Goal: Task Accomplishment & Management: Manage account settings

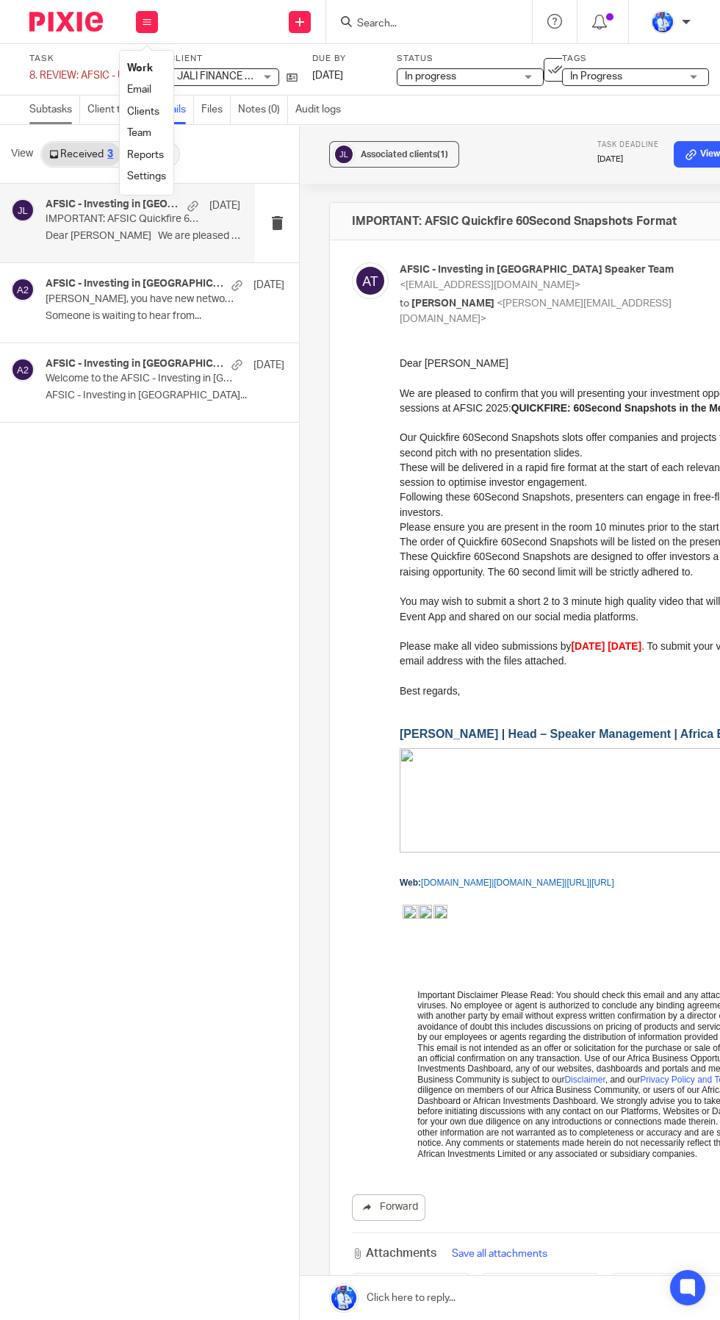
click at [46, 111] on link "Subtasks" at bounding box center [54, 110] width 51 height 29
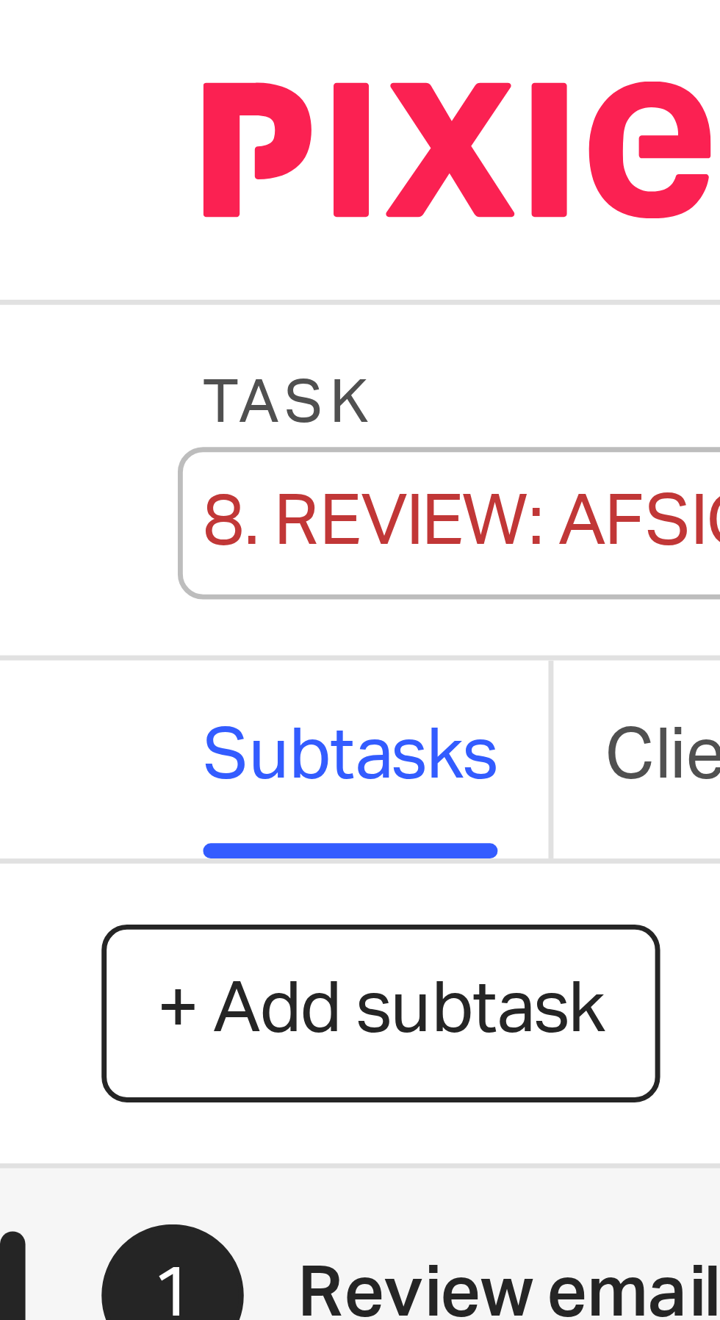
click at [49, 76] on div "8. REVIEW: AFSIC - Update Save 8. REVIEW: AFSIC - Update" at bounding box center [89, 75] width 121 height 15
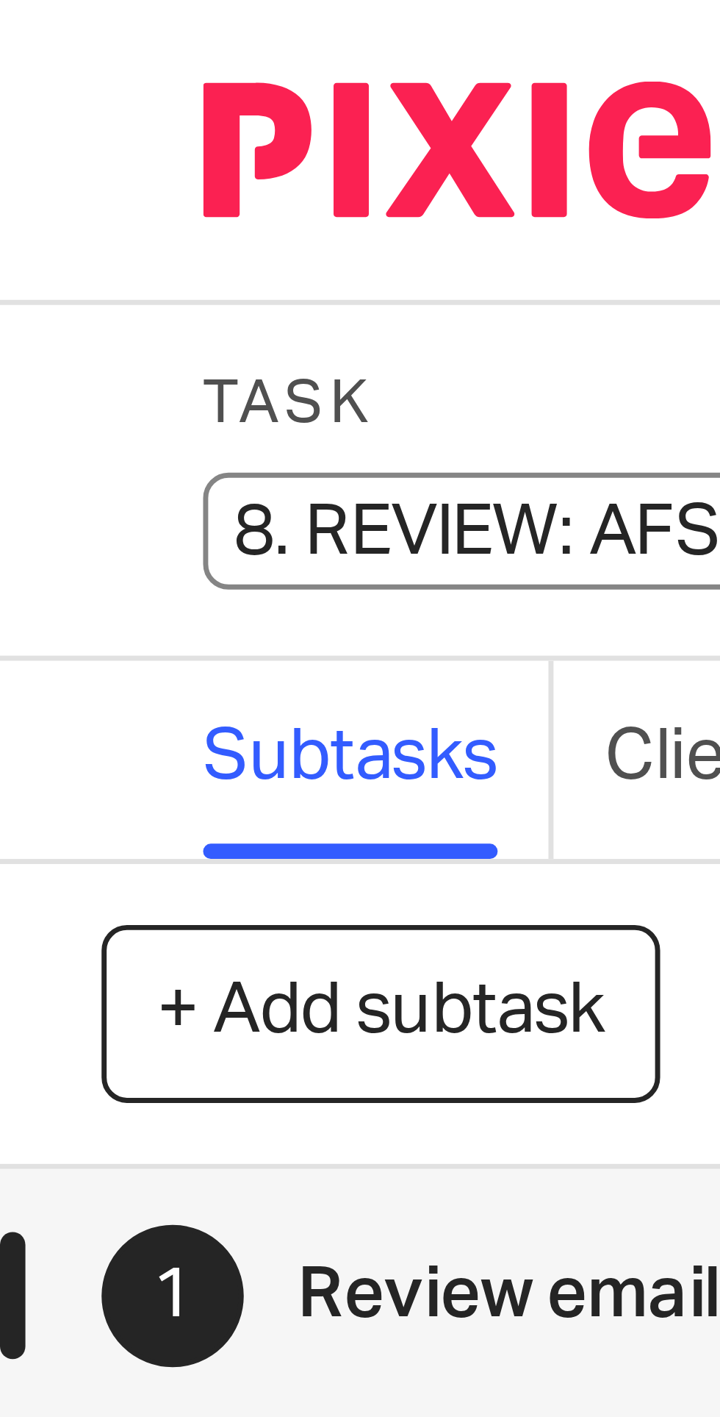
click at [53, 76] on input "8. REVIEW: AFSIC - Update" at bounding box center [136, 76] width 215 height 17
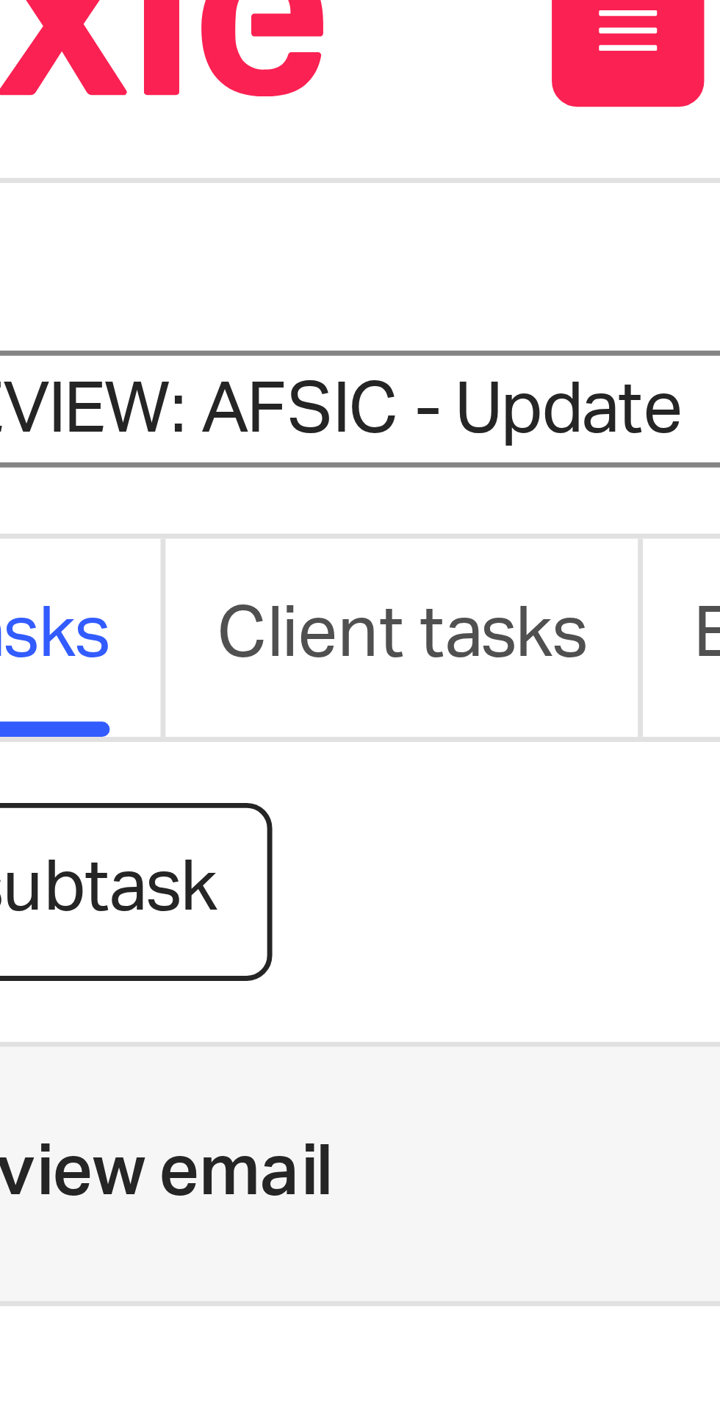
click at [95, 78] on input "8. REVIEW: AFSIC - Update" at bounding box center [136, 76] width 215 height 17
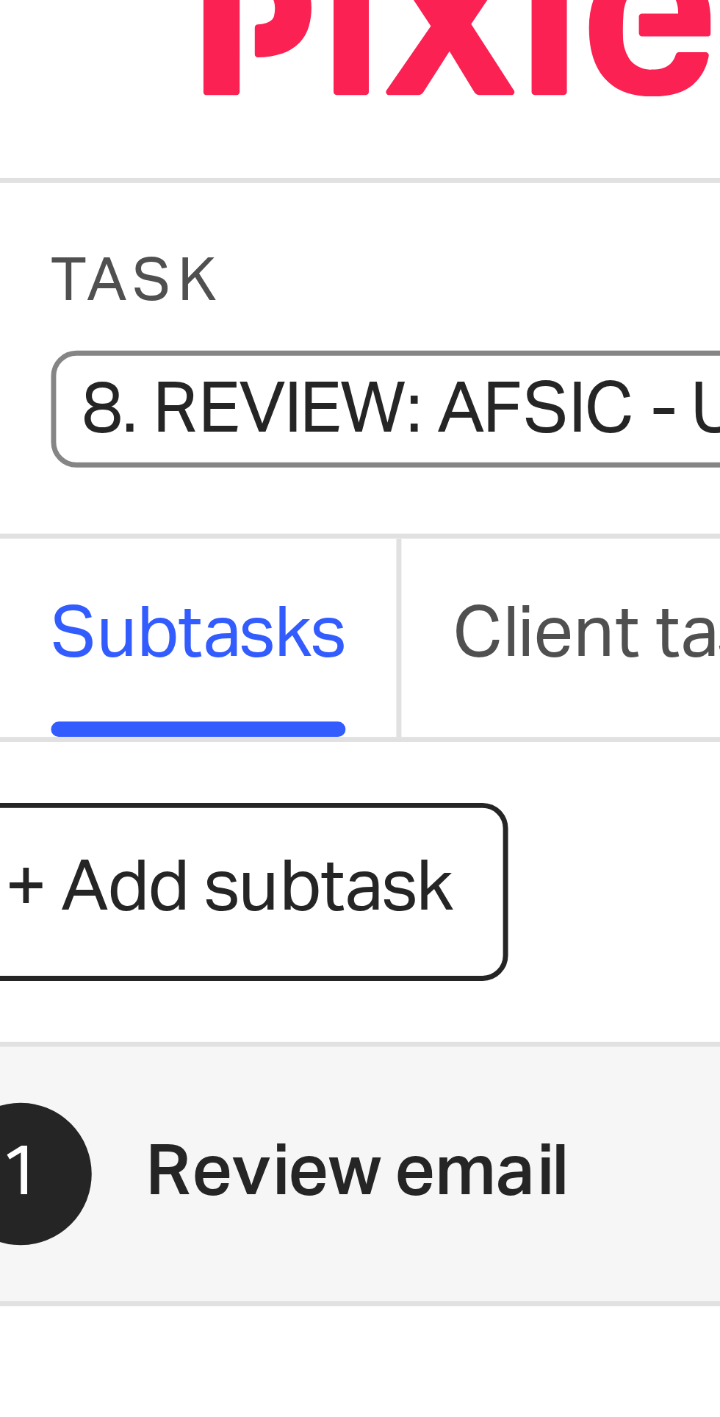
scroll to position [0, 21]
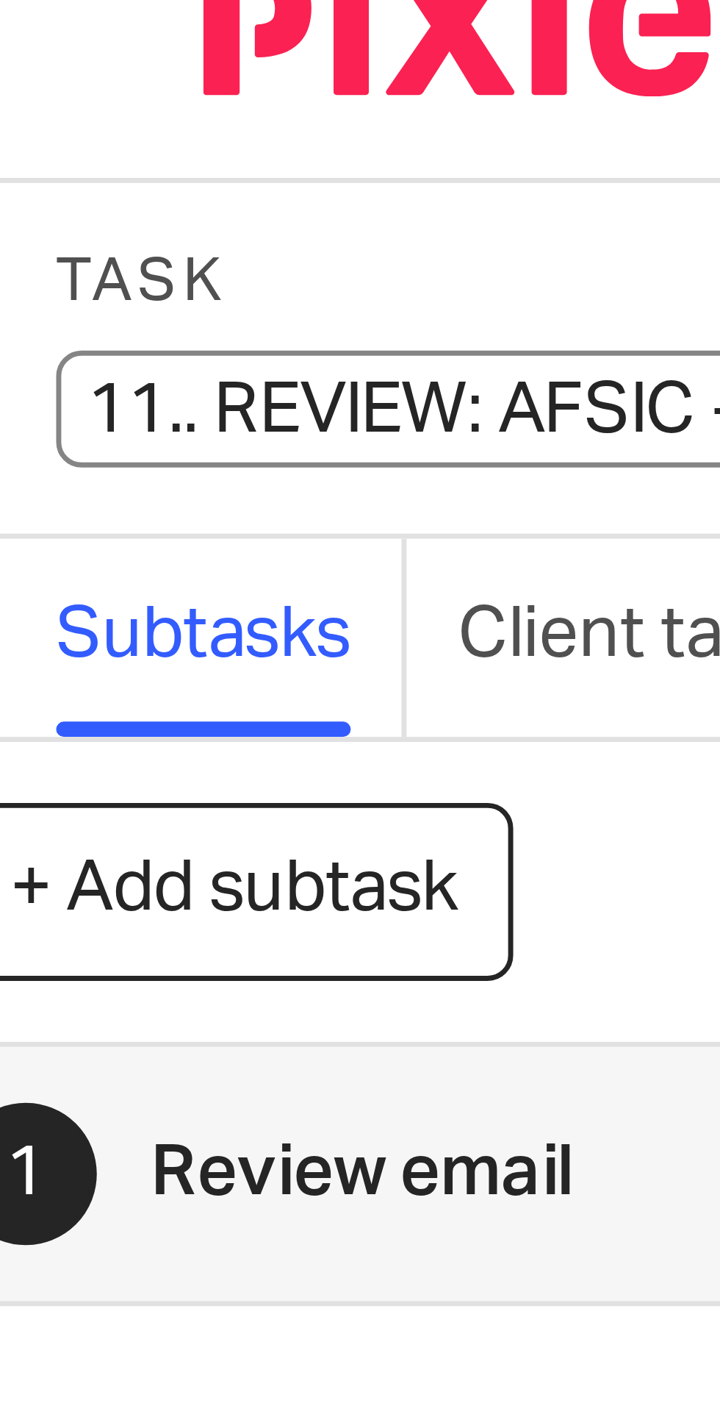
type input "11. REVIEW: AFSIC - Update"
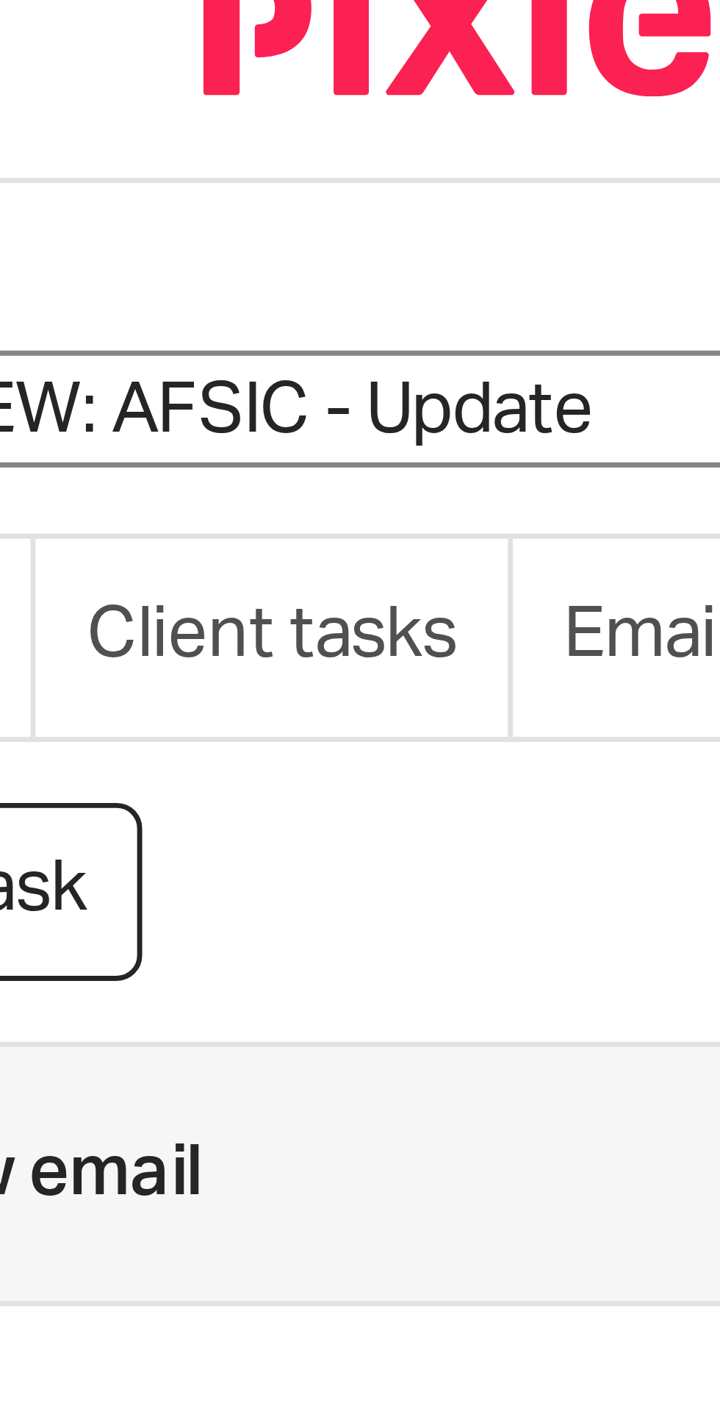
scroll to position [0, 82]
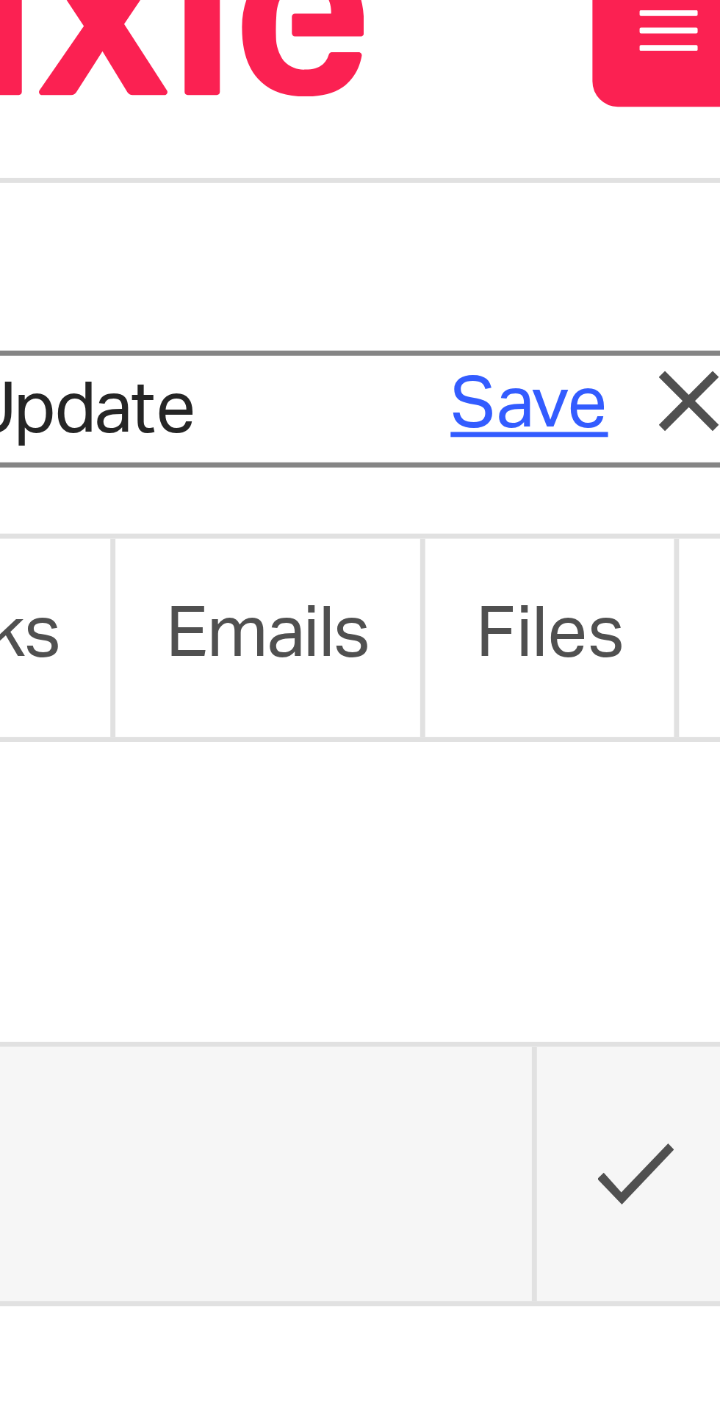
click at [124, 74] on link "Save" at bounding box center [126, 76] width 23 height 15
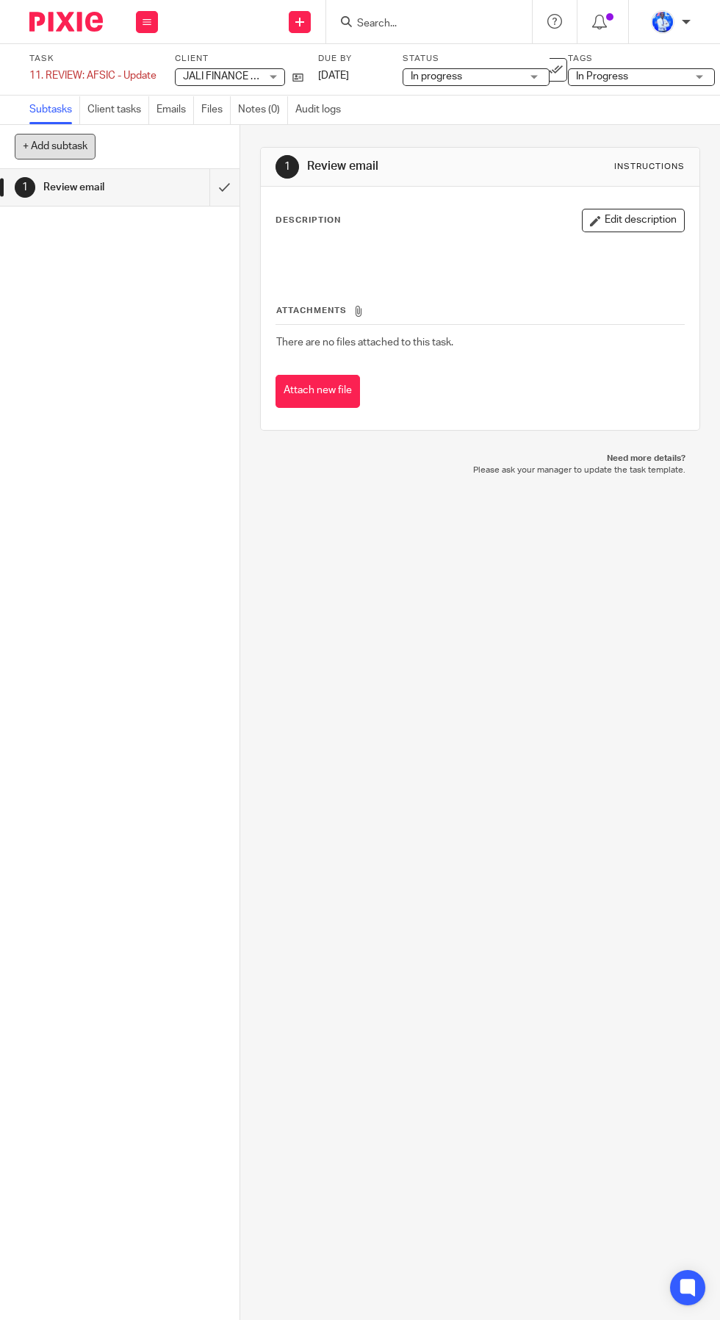
click at [73, 147] on button "+ Add subtask" at bounding box center [55, 146] width 81 height 25
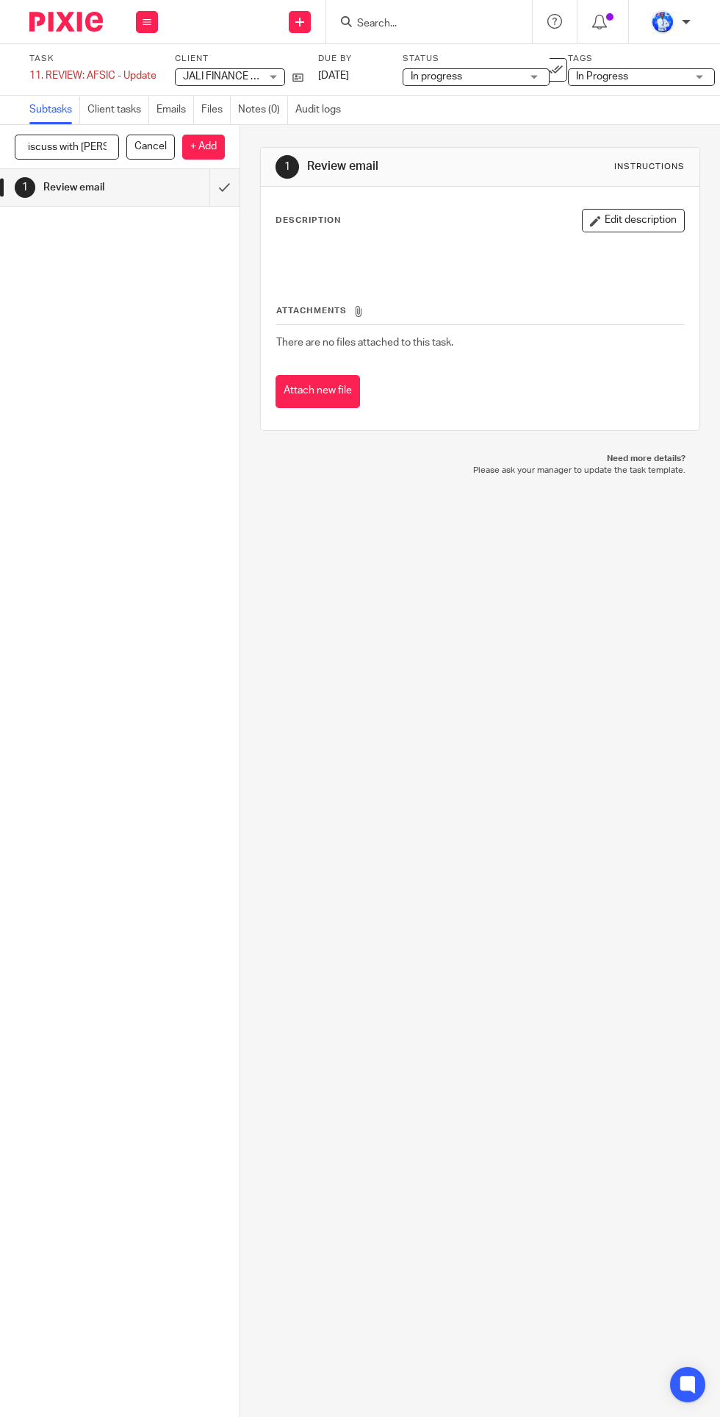
scroll to position [0, 18]
type input "Discuss with Shakira"
click at [212, 145] on p "+ Add" at bounding box center [203, 147] width 43 height 25
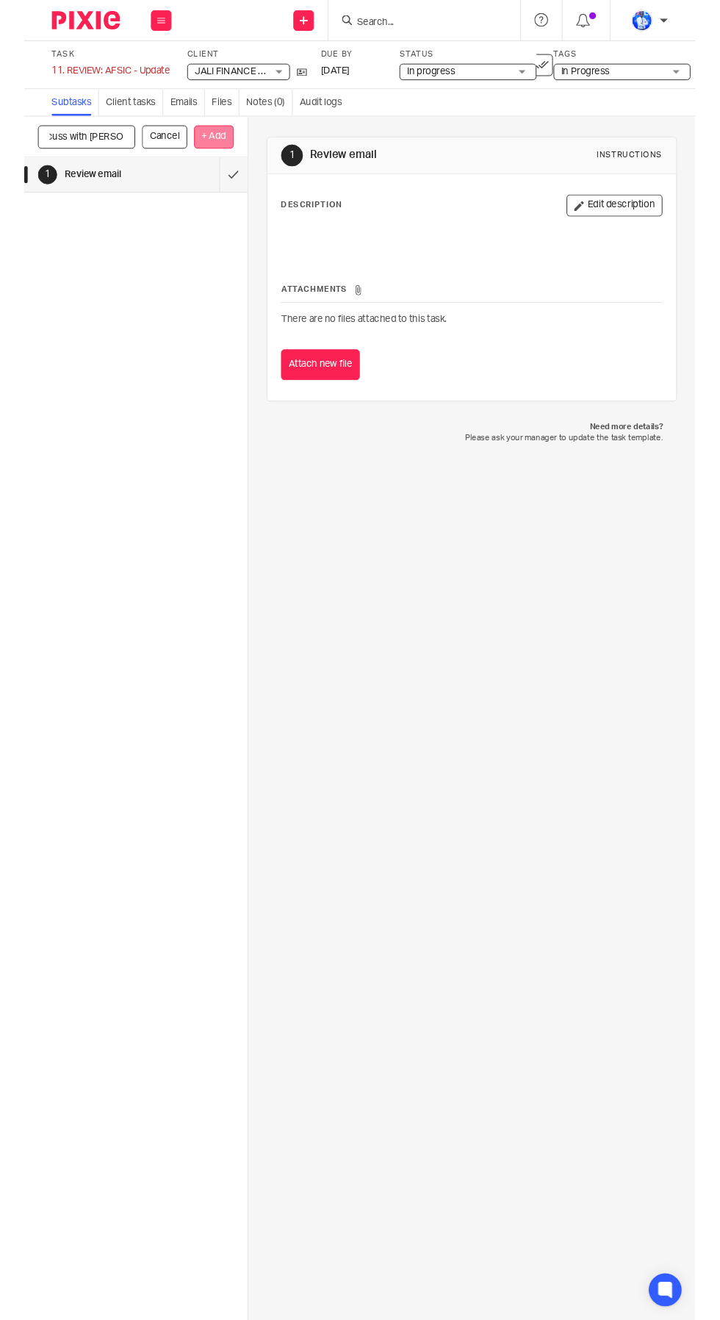
scroll to position [0, 0]
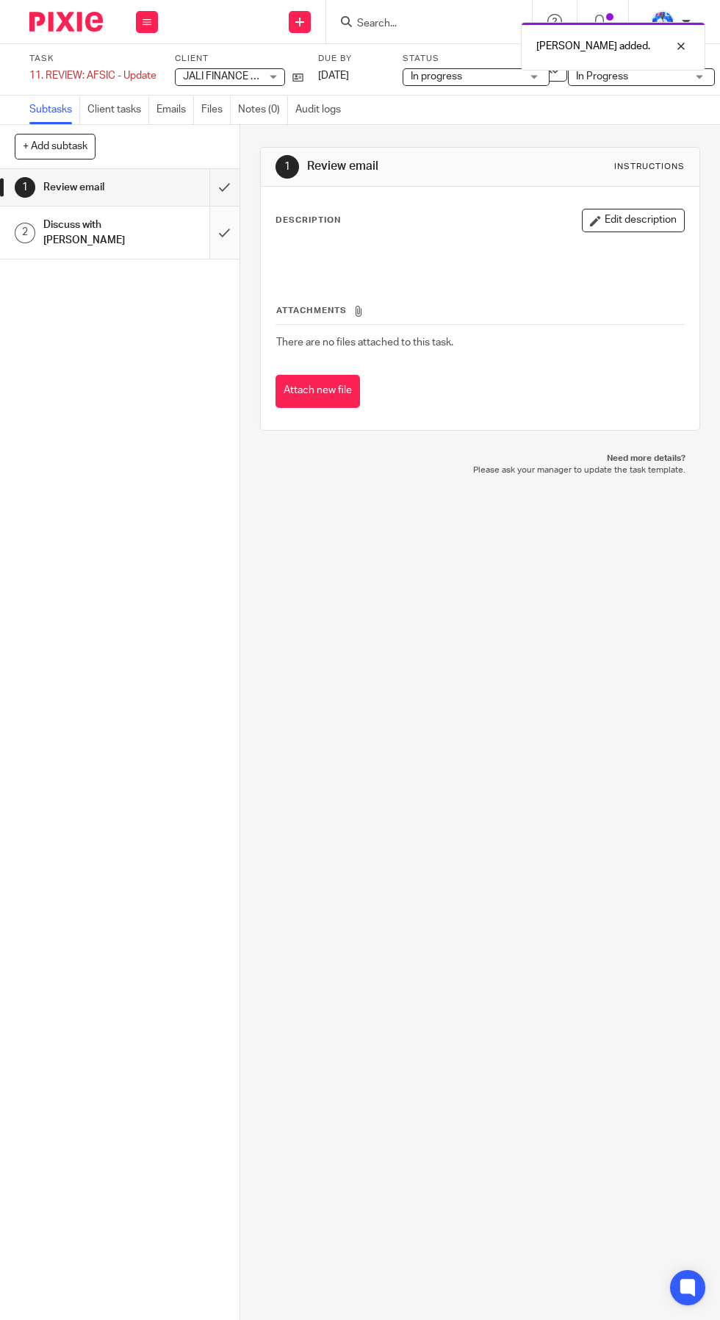
click at [237, 231] on input "submit" at bounding box center [120, 233] width 240 height 52
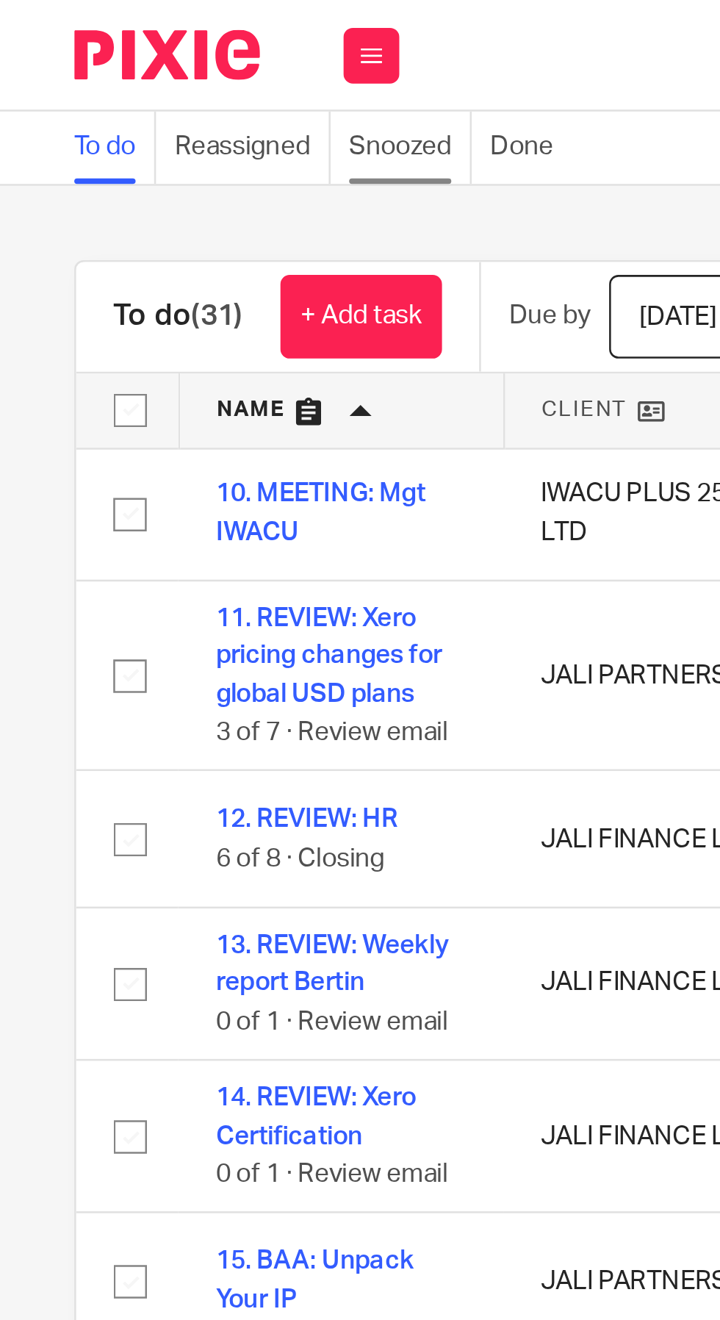
click at [168, 60] on link "Snoozed" at bounding box center [162, 58] width 49 height 29
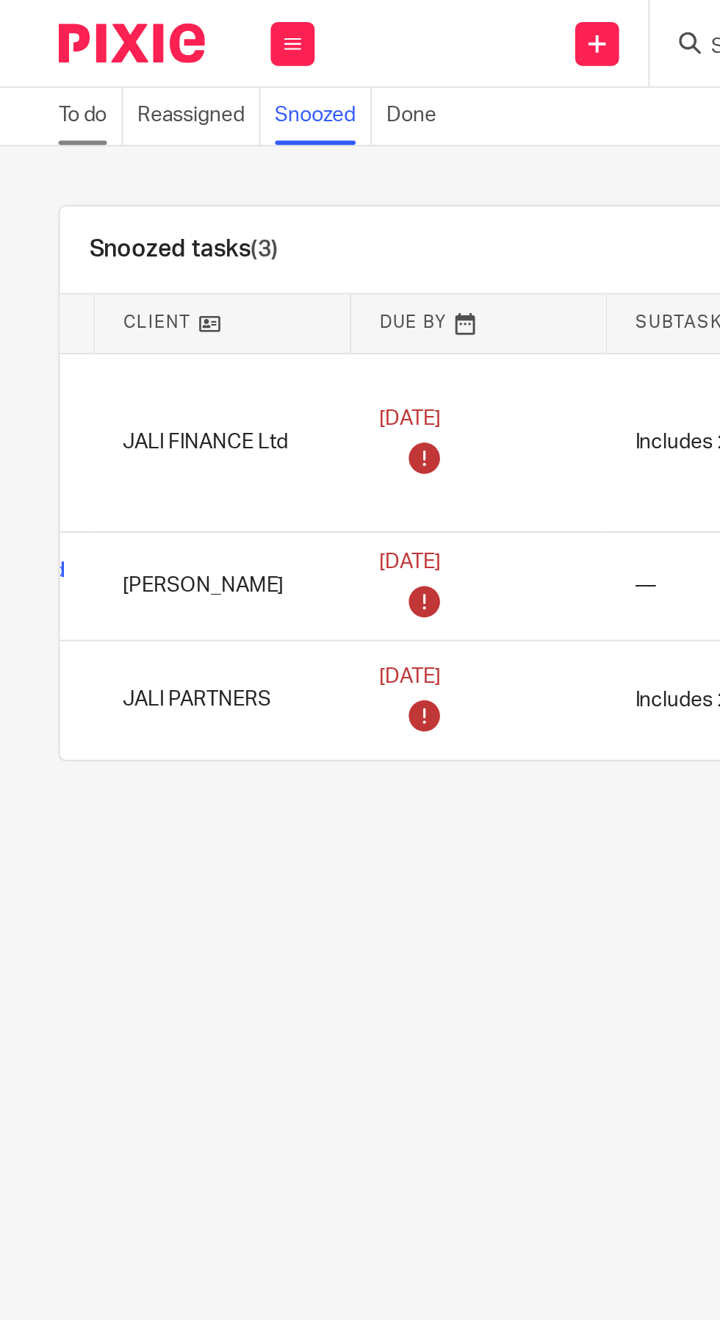
click at [49, 62] on link "To do" at bounding box center [45, 58] width 32 height 29
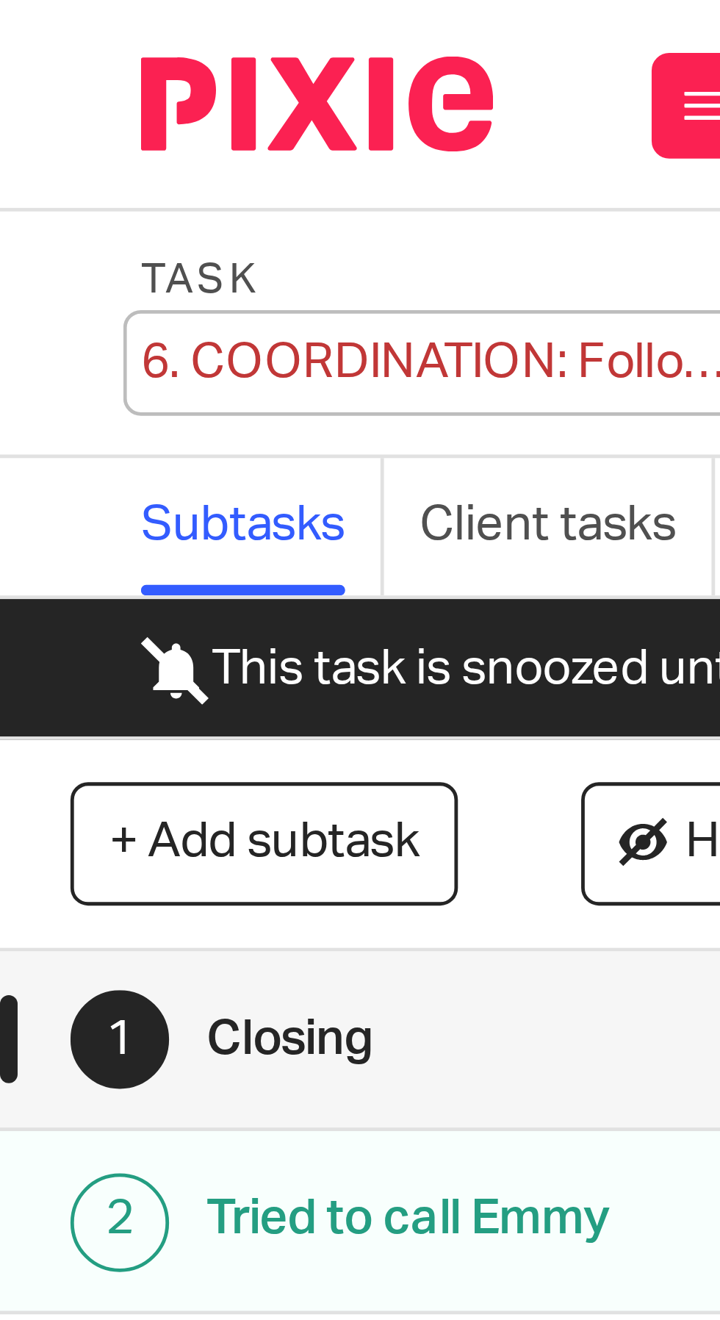
click at [48, 74] on div "6. COORDINATION: Follow up ICPAR Save 6. COORDINATION: Follow up ICPAR" at bounding box center [93, 75] width 129 height 15
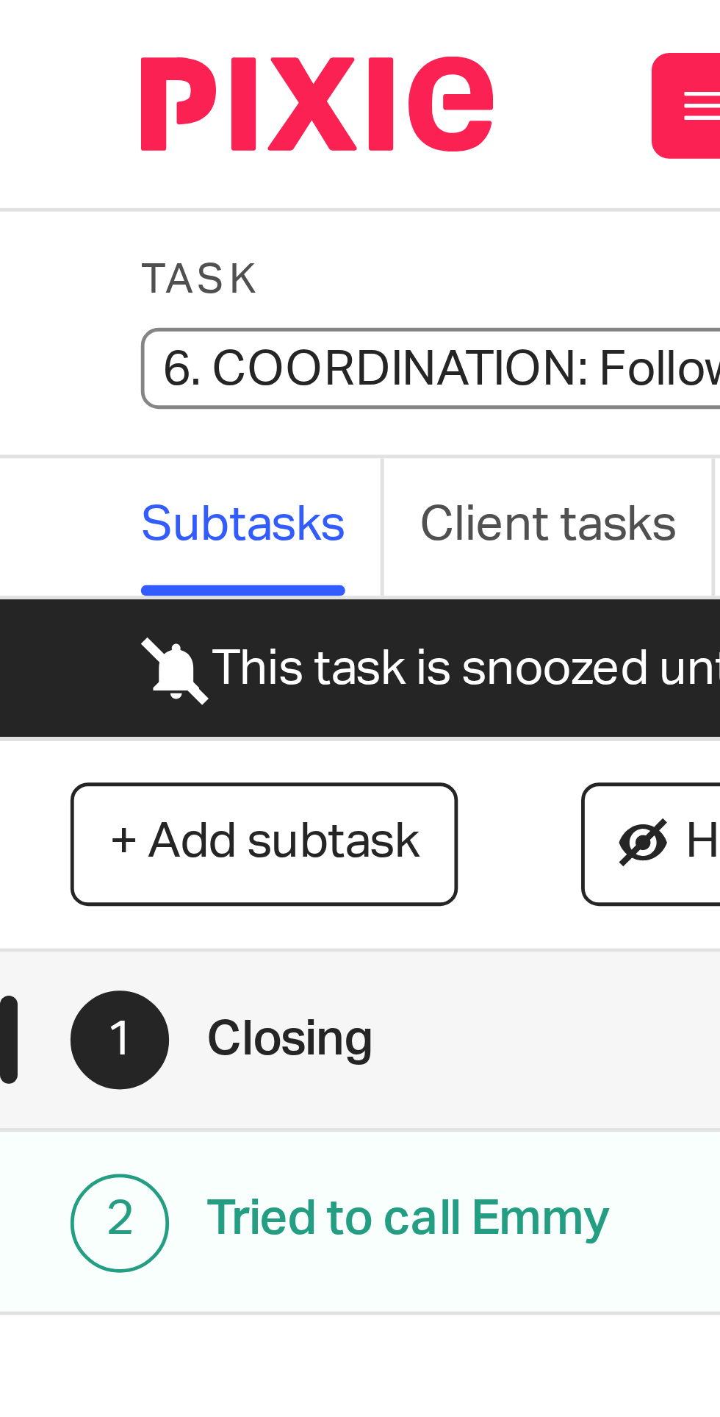
click at [65, 77] on input "6. COORDINATION: Follow up ICPAR" at bounding box center [136, 76] width 215 height 17
click at [68, 74] on input "6. COORDINATION: Follow up ICPAR" at bounding box center [136, 76] width 215 height 17
type input "11. COORDINATION: Follow up ICPAR"
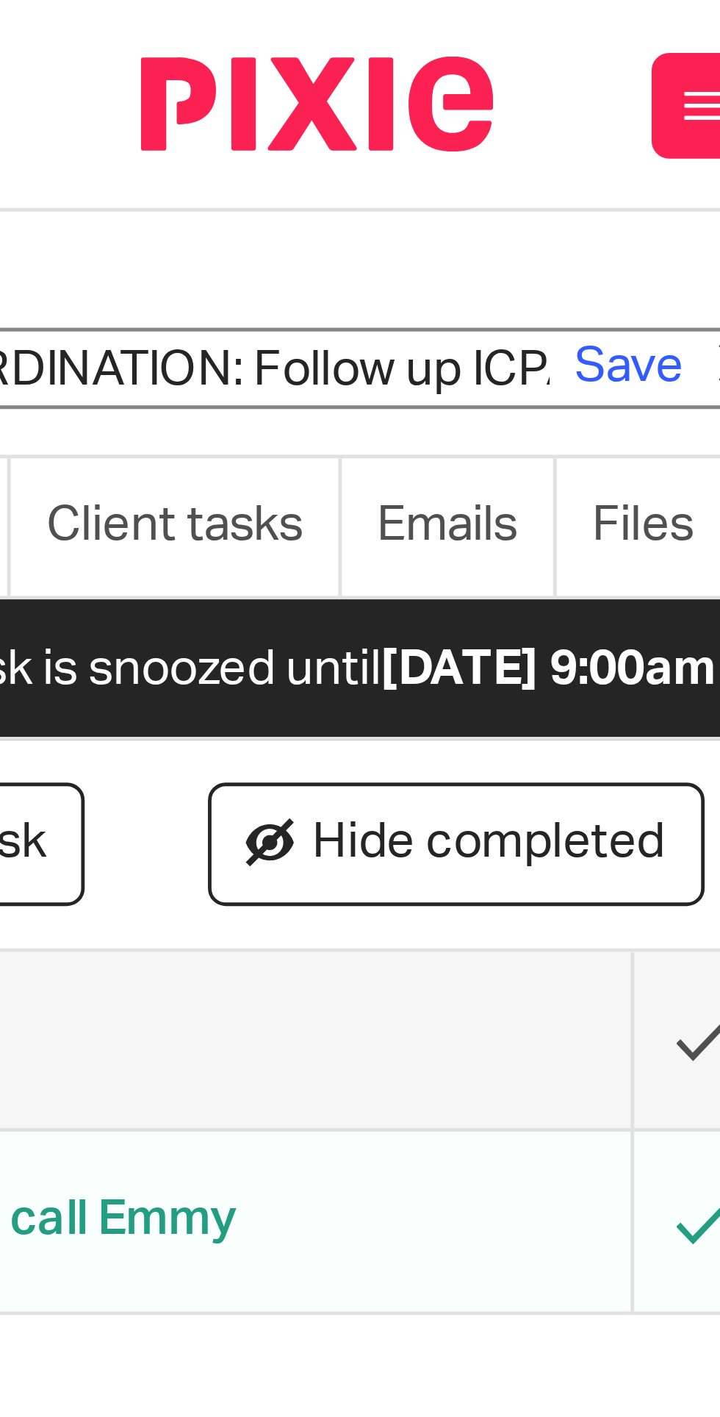
scroll to position [0, 82]
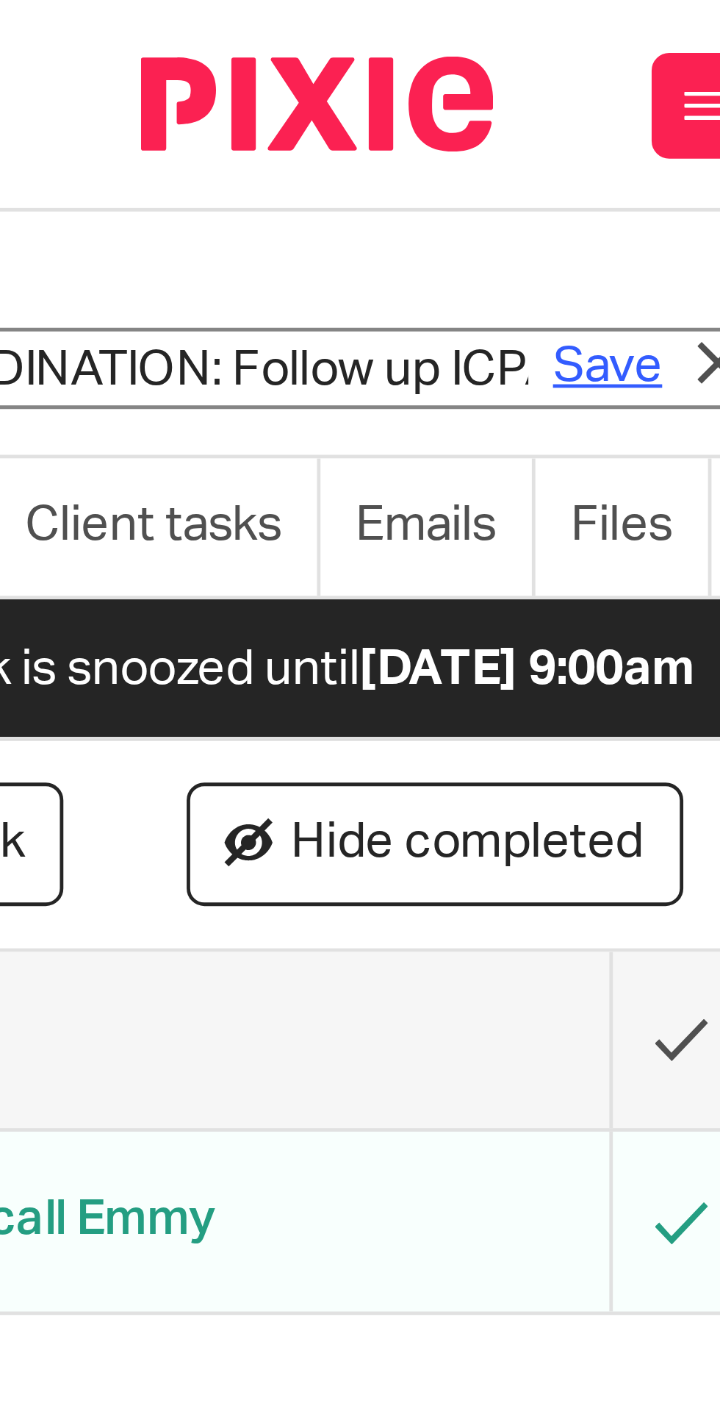
click at [122, 76] on link "Save" at bounding box center [126, 76] width 23 height 15
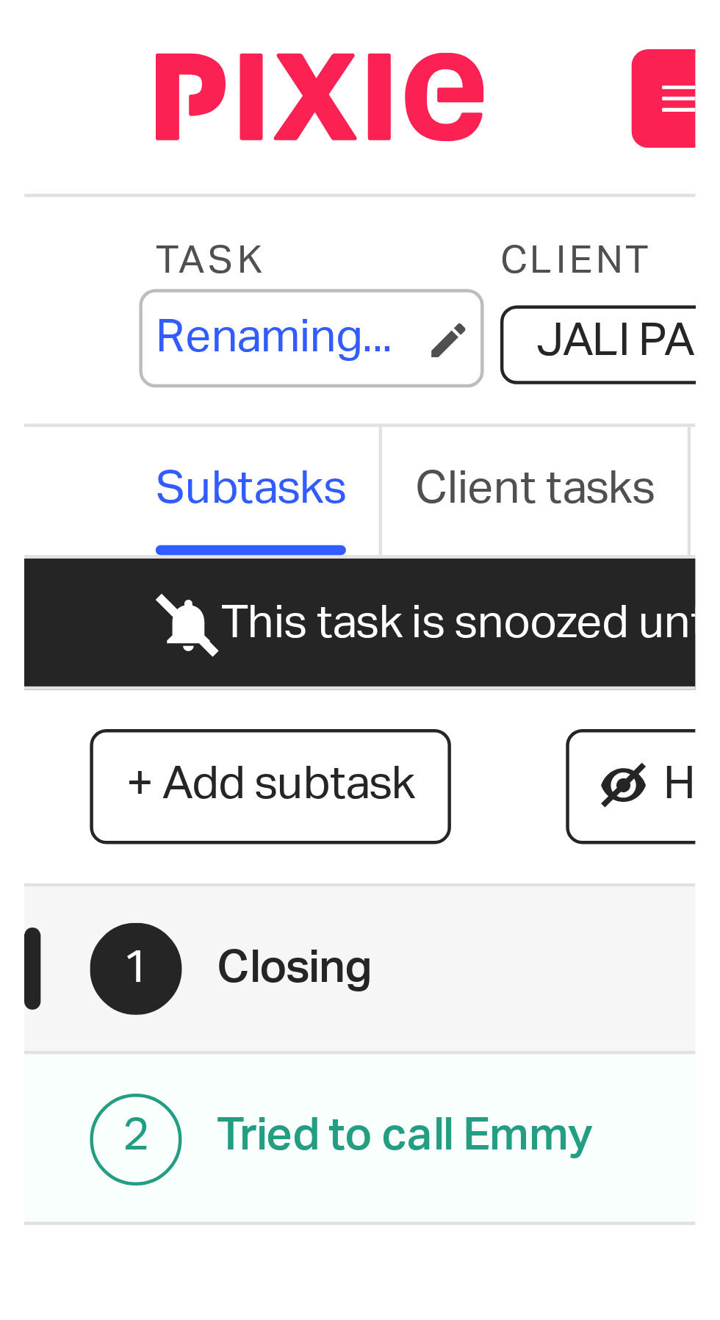
scroll to position [0, 0]
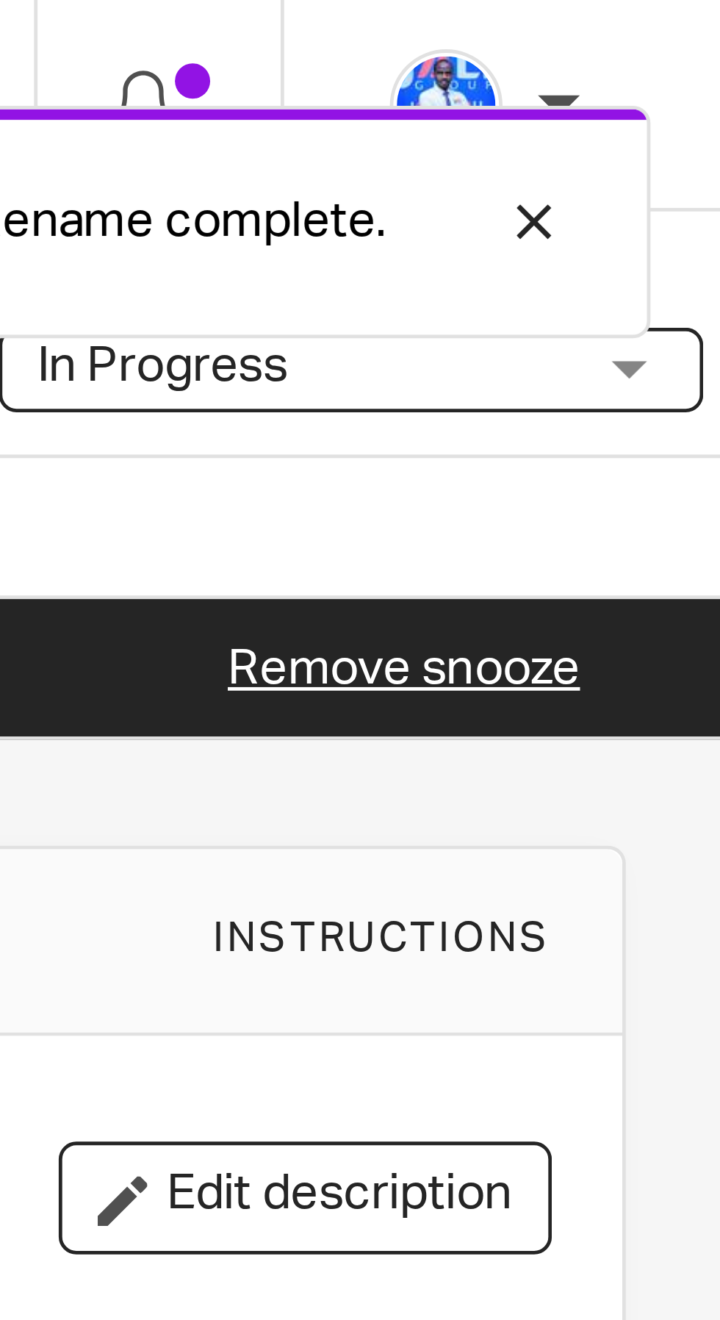
click at [667, 141] on link "Remove snooze" at bounding box center [654, 140] width 74 height 10
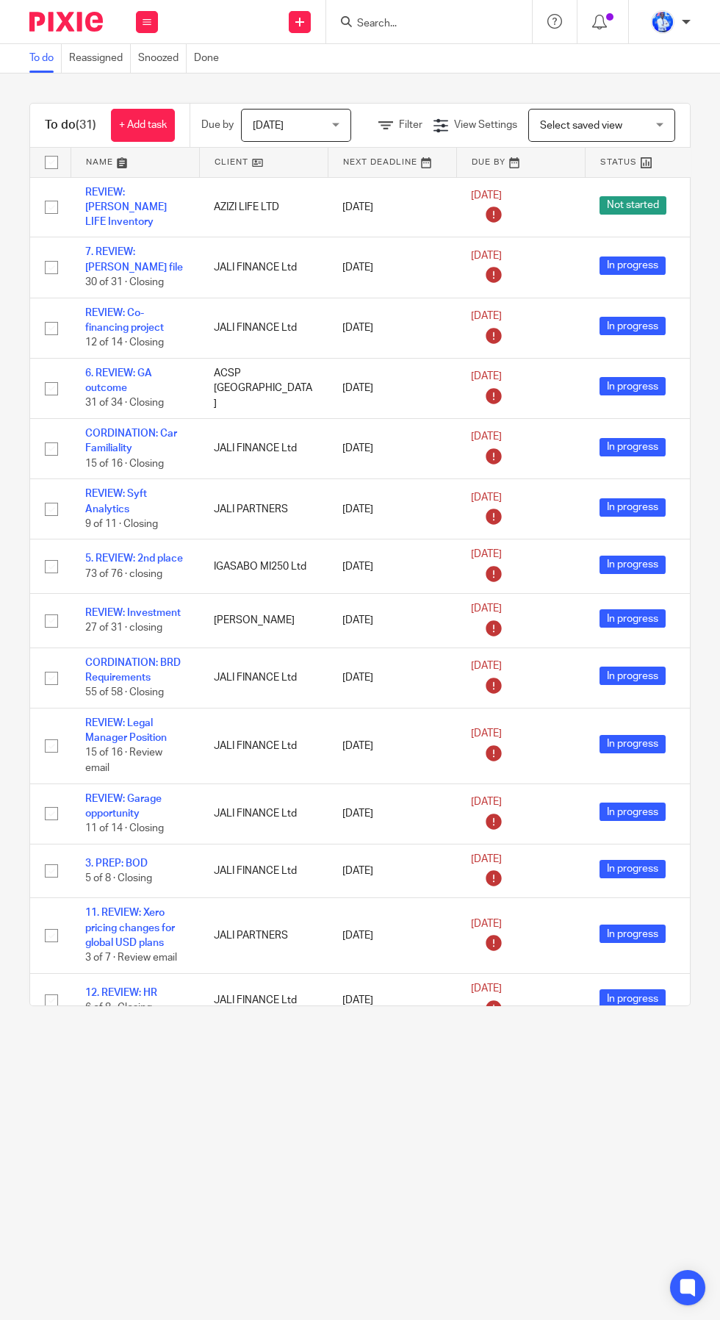
click at [118, 168] on link at bounding box center [135, 162] width 128 height 29
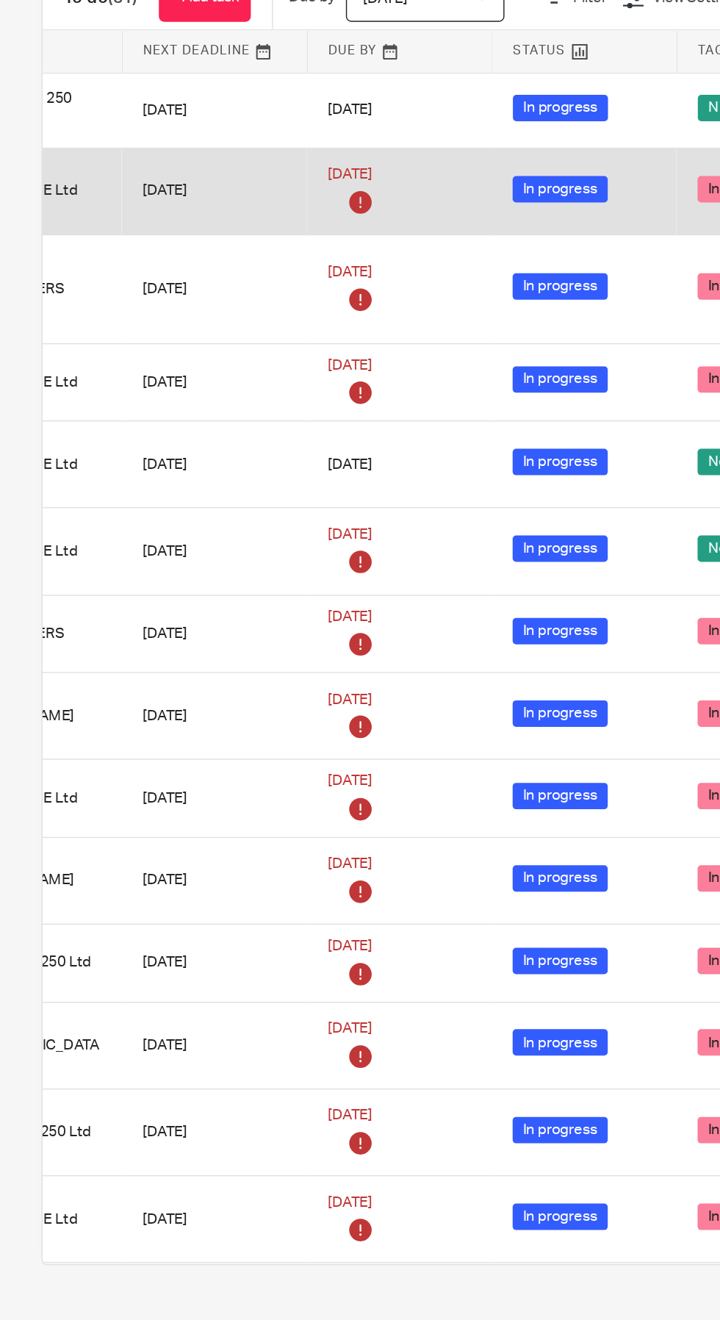
scroll to position [0, 281]
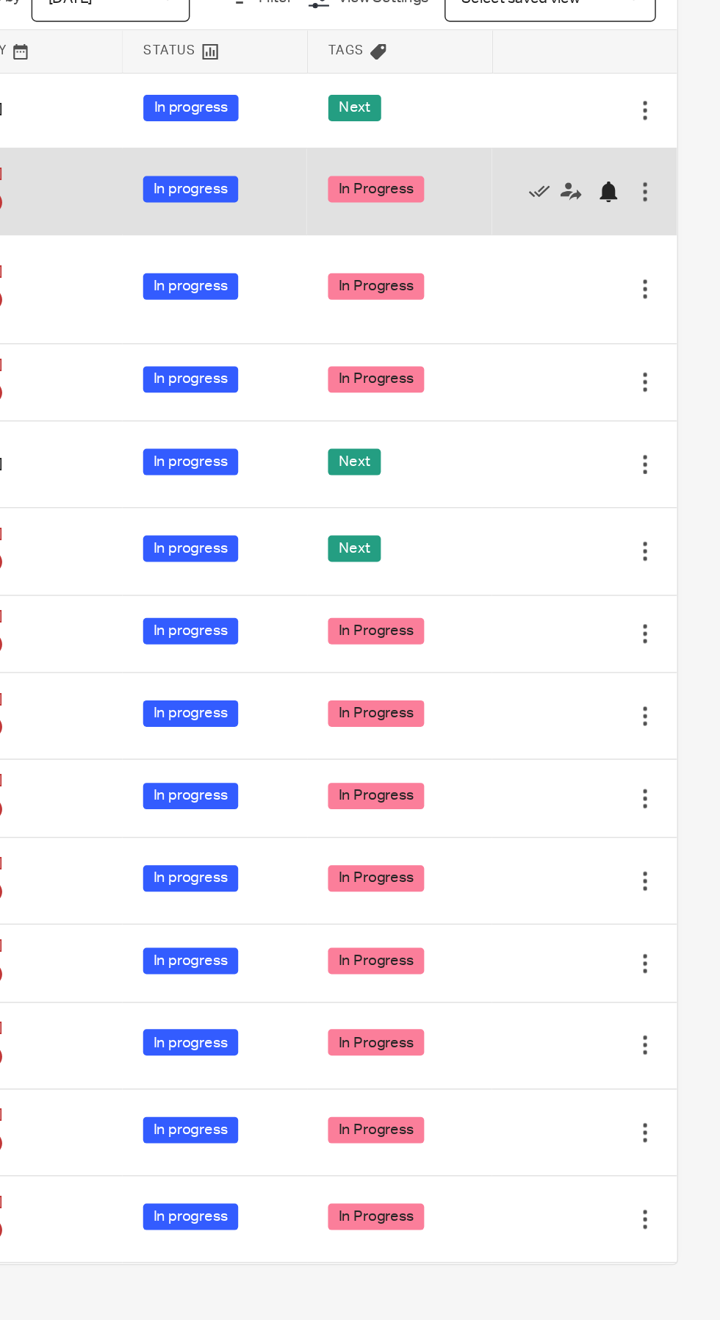
click at [648, 261] on div at bounding box center [642, 260] width 15 height 15
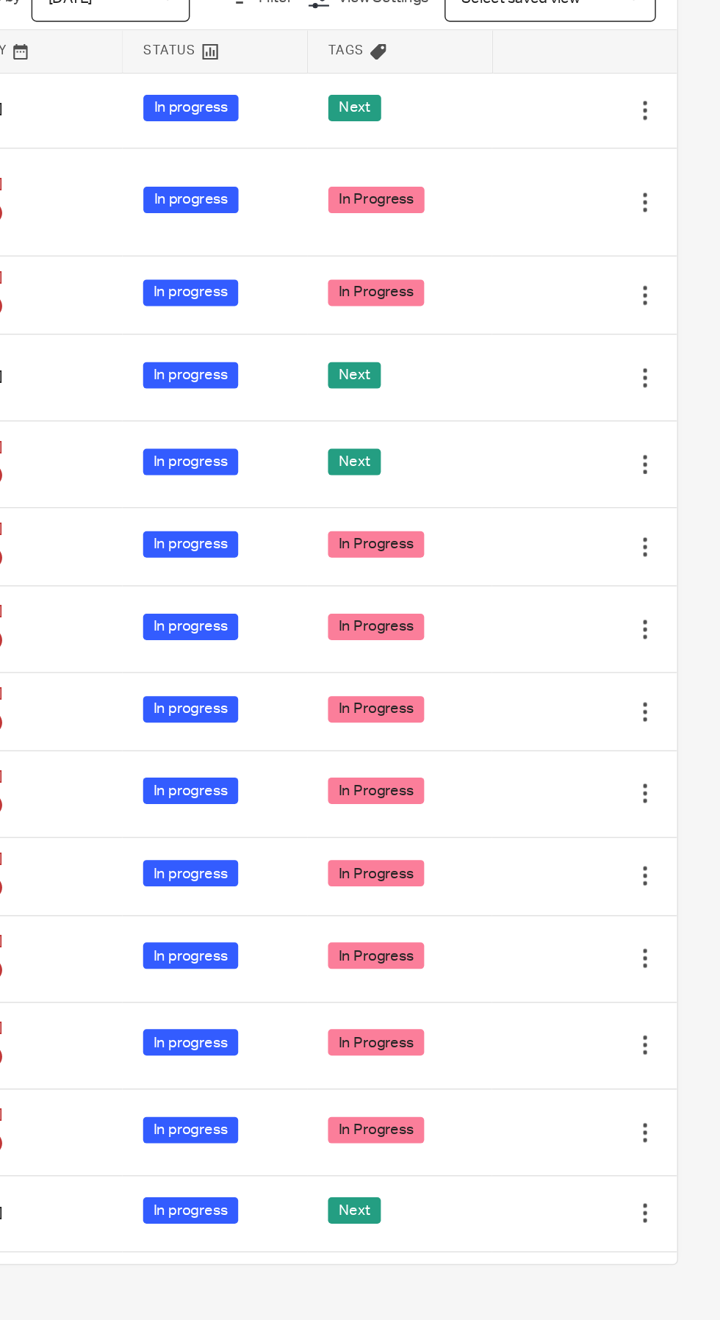
scroll to position [0, 0]
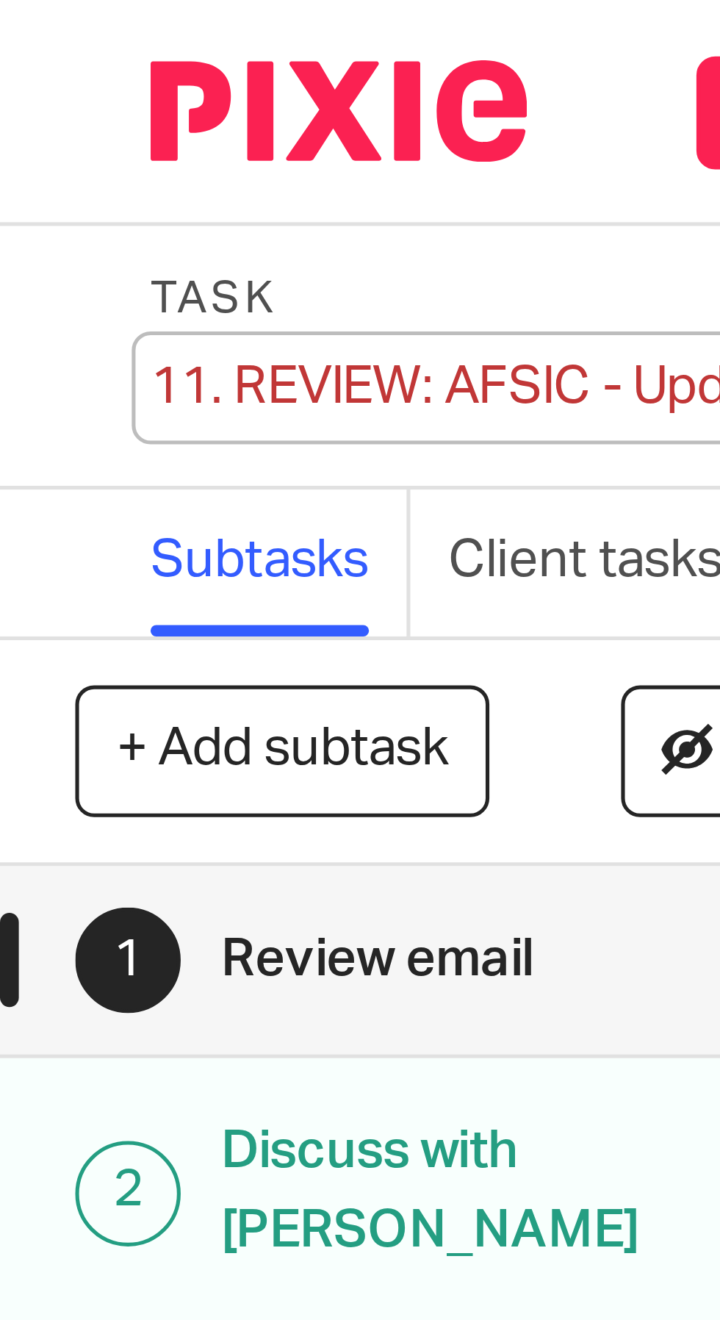
click at [54, 76] on div "11. REVIEW: AFSIC - Update Save 11. REVIEW: AFSIC - Update" at bounding box center [92, 75] width 127 height 15
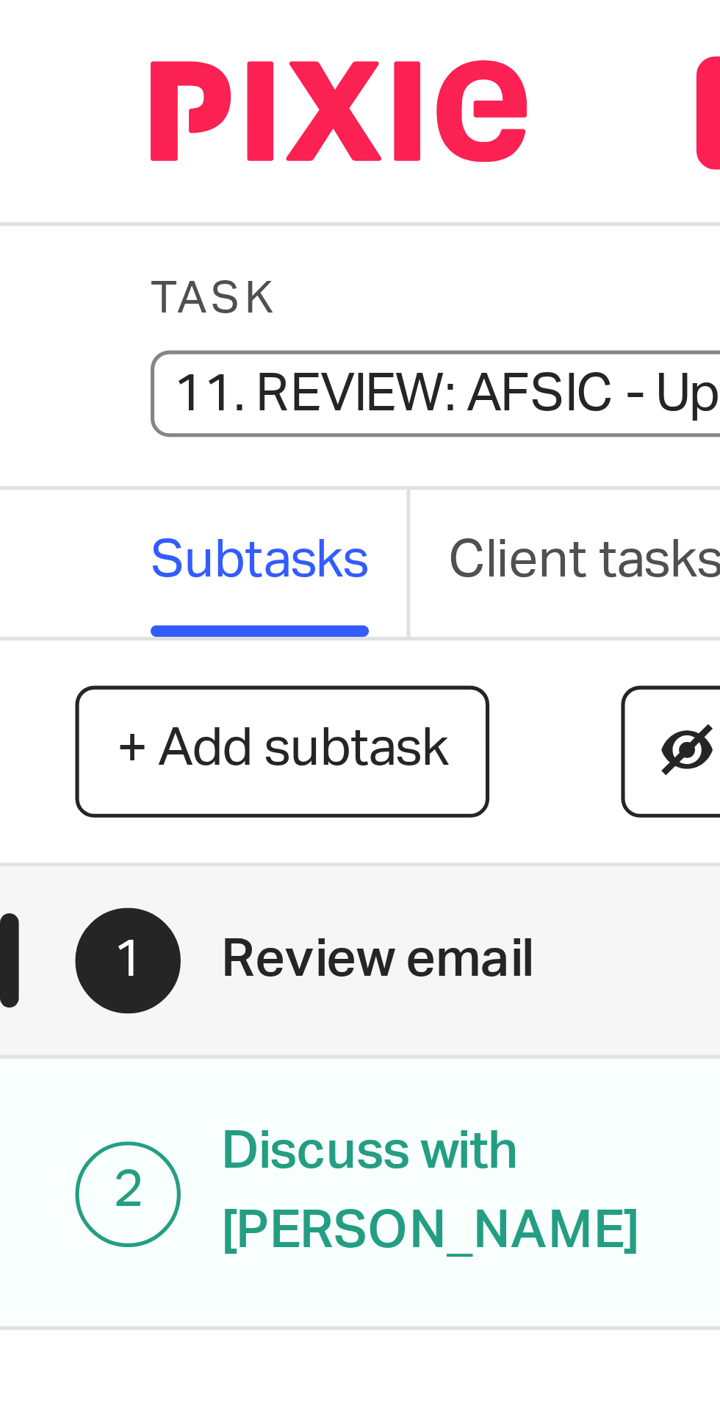
click at [60, 73] on input "11. REVIEW: AFSIC - Update" at bounding box center [136, 76] width 215 height 17
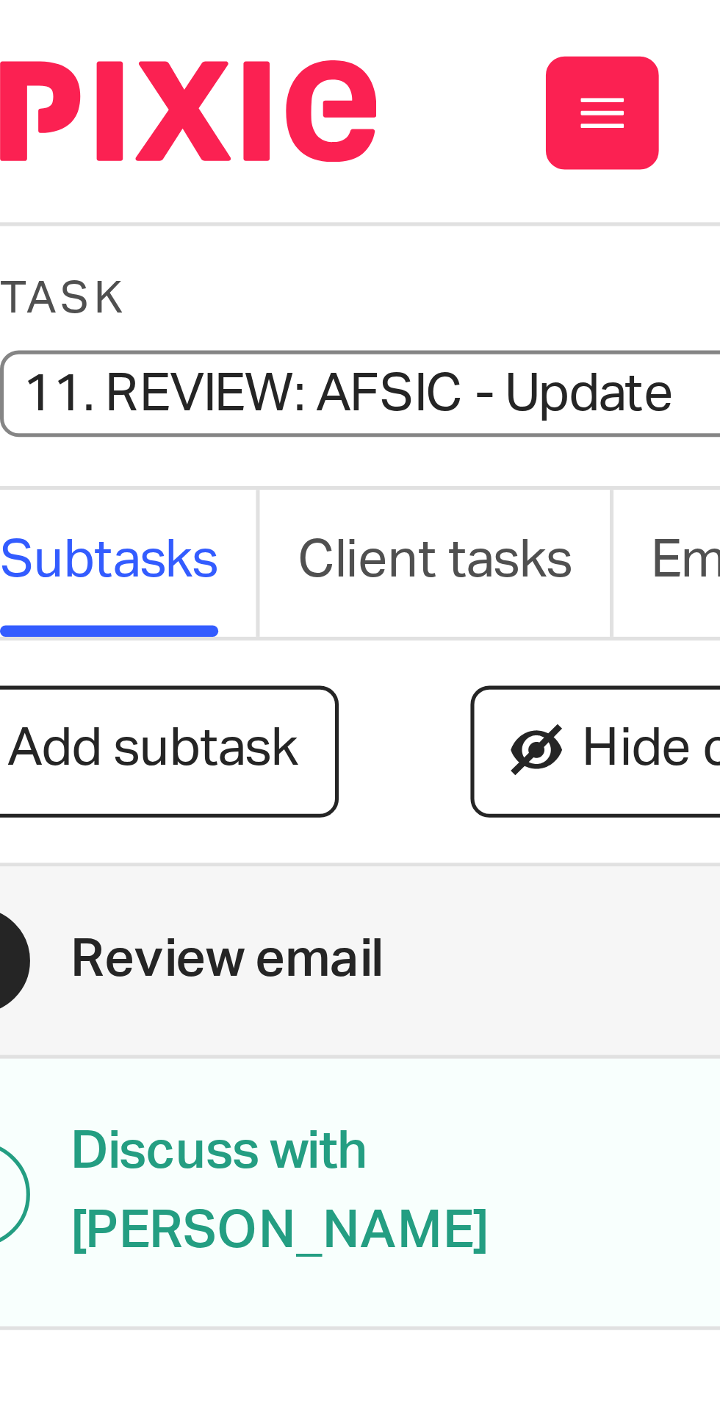
click at [67, 76] on input "11. REVIEW: AFSIC - Update" at bounding box center [136, 76] width 215 height 17
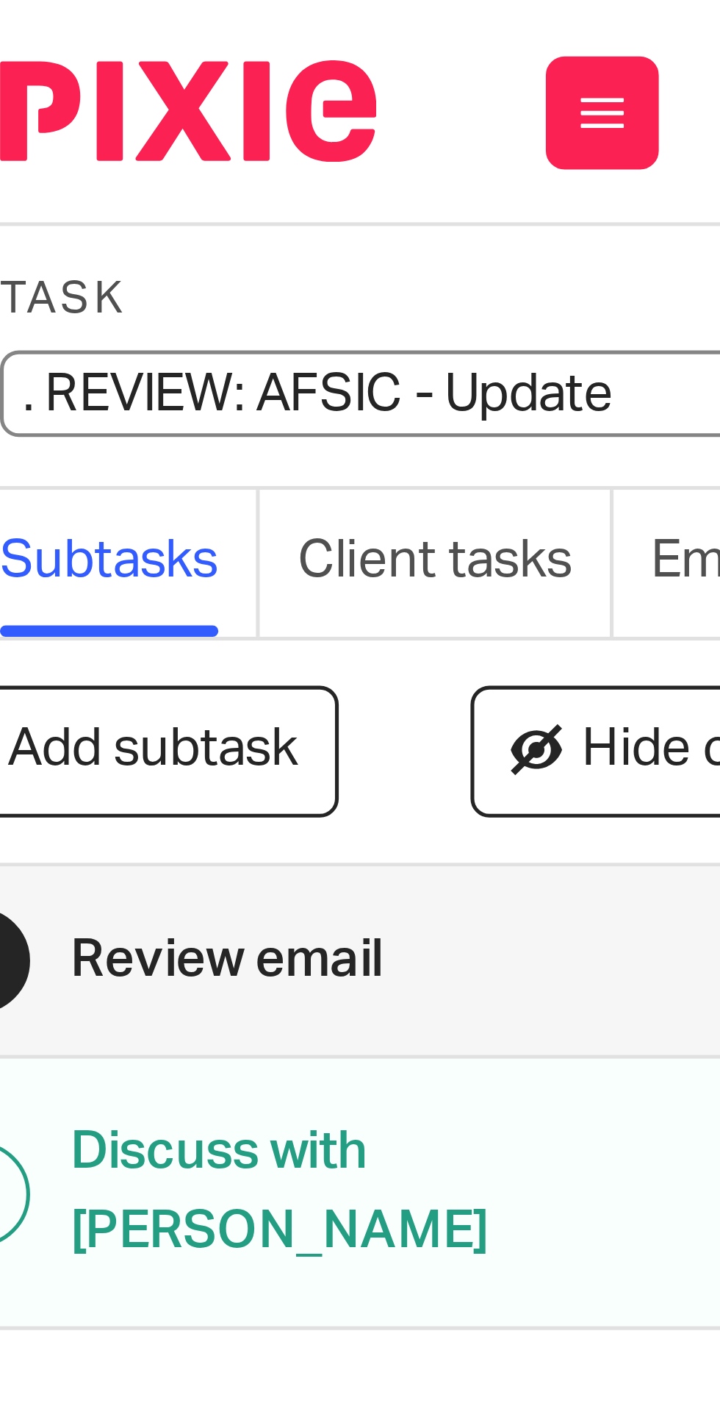
type input "8. REVIEW: AFSIC - Update"
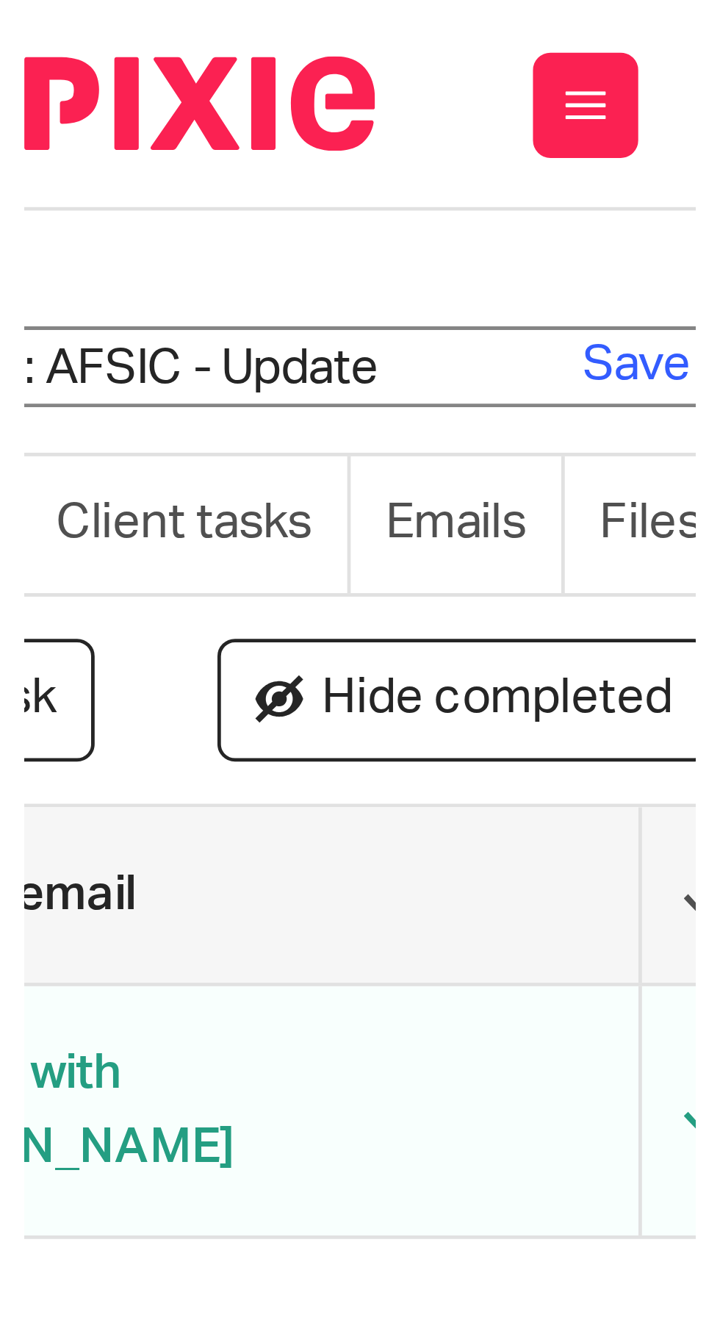
scroll to position [0, 82]
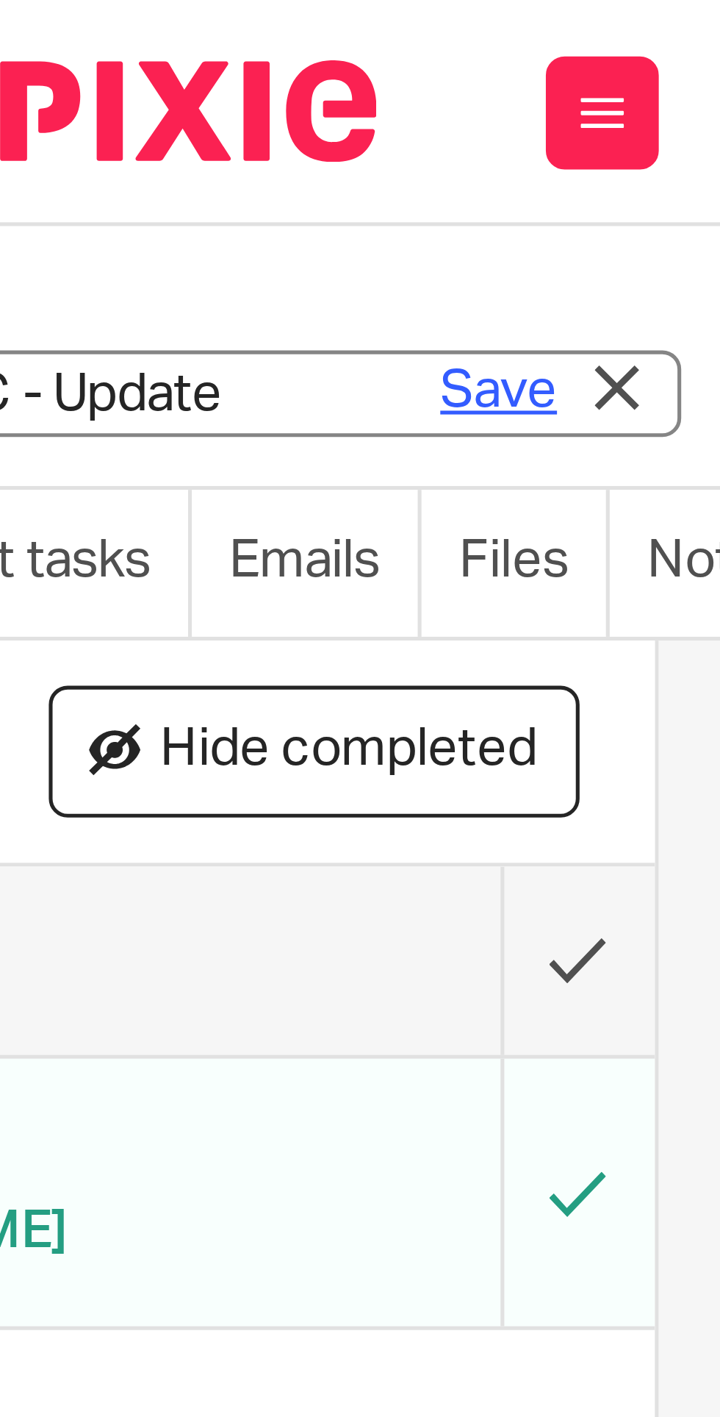
click at [126, 77] on link "Save" at bounding box center [126, 76] width 23 height 15
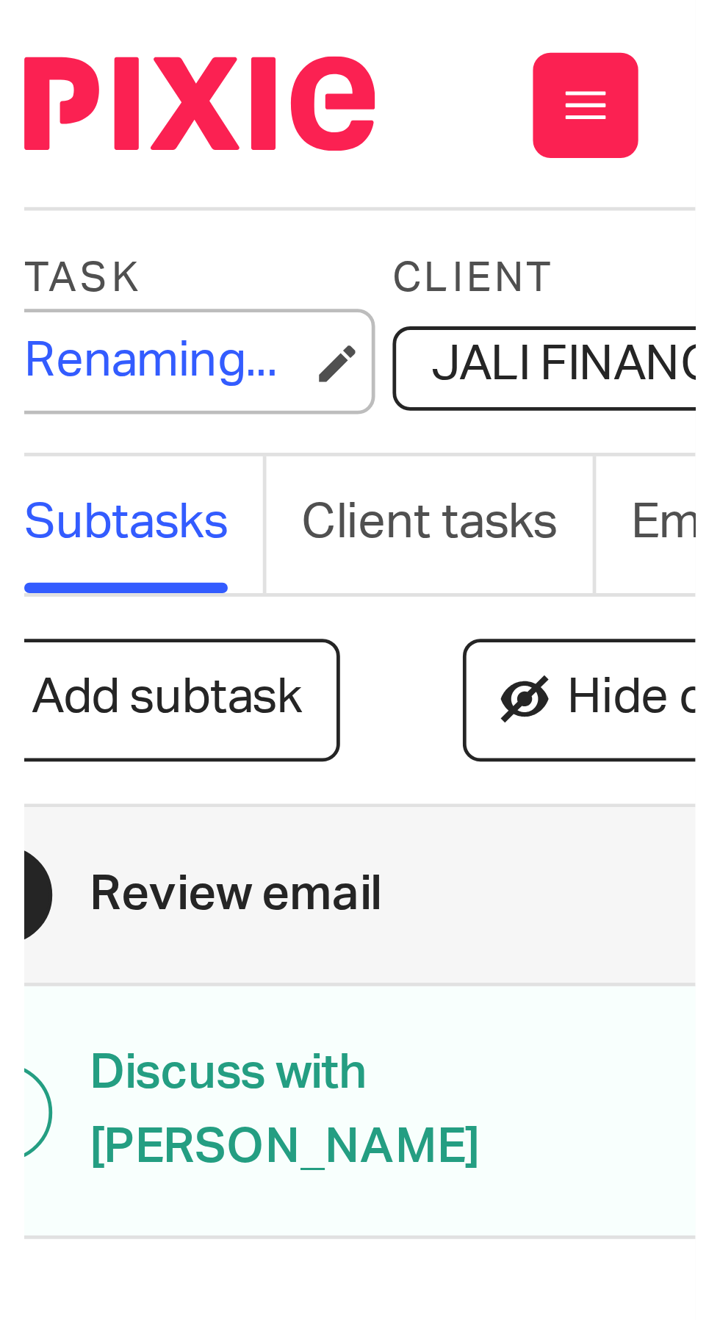
scroll to position [0, 0]
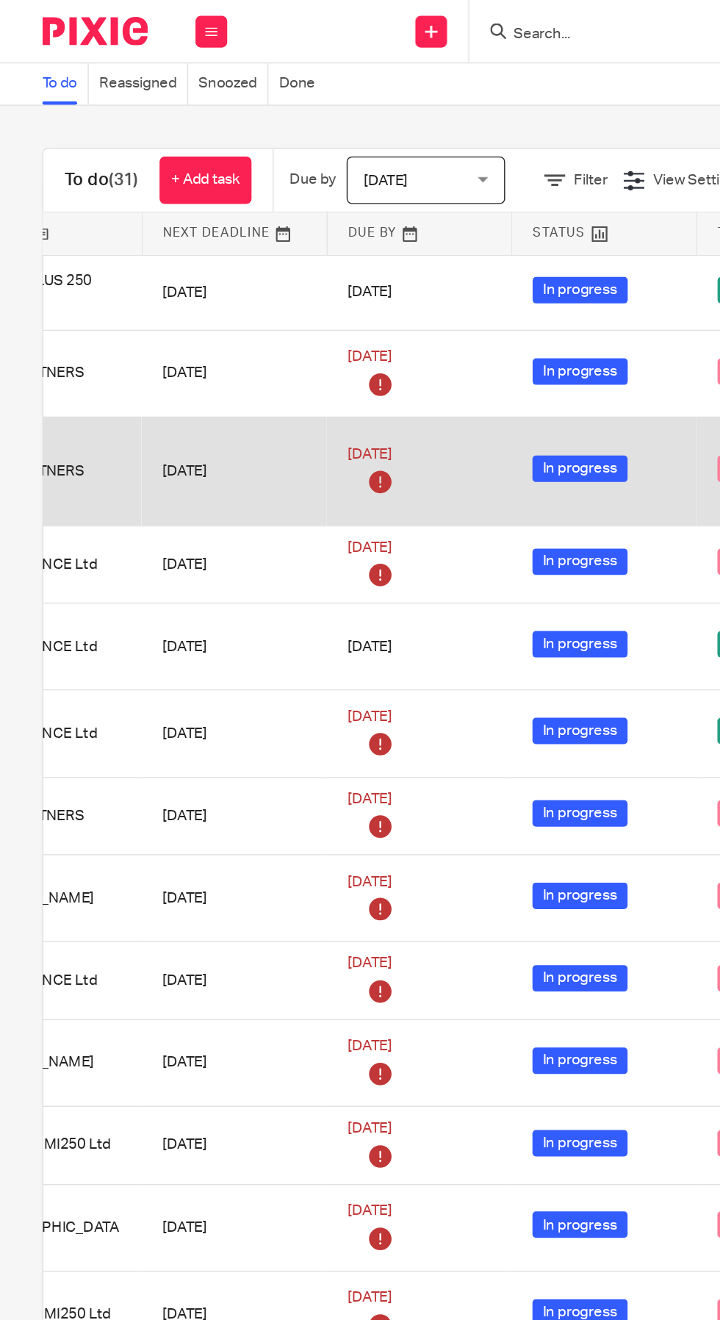
scroll to position [0, 281]
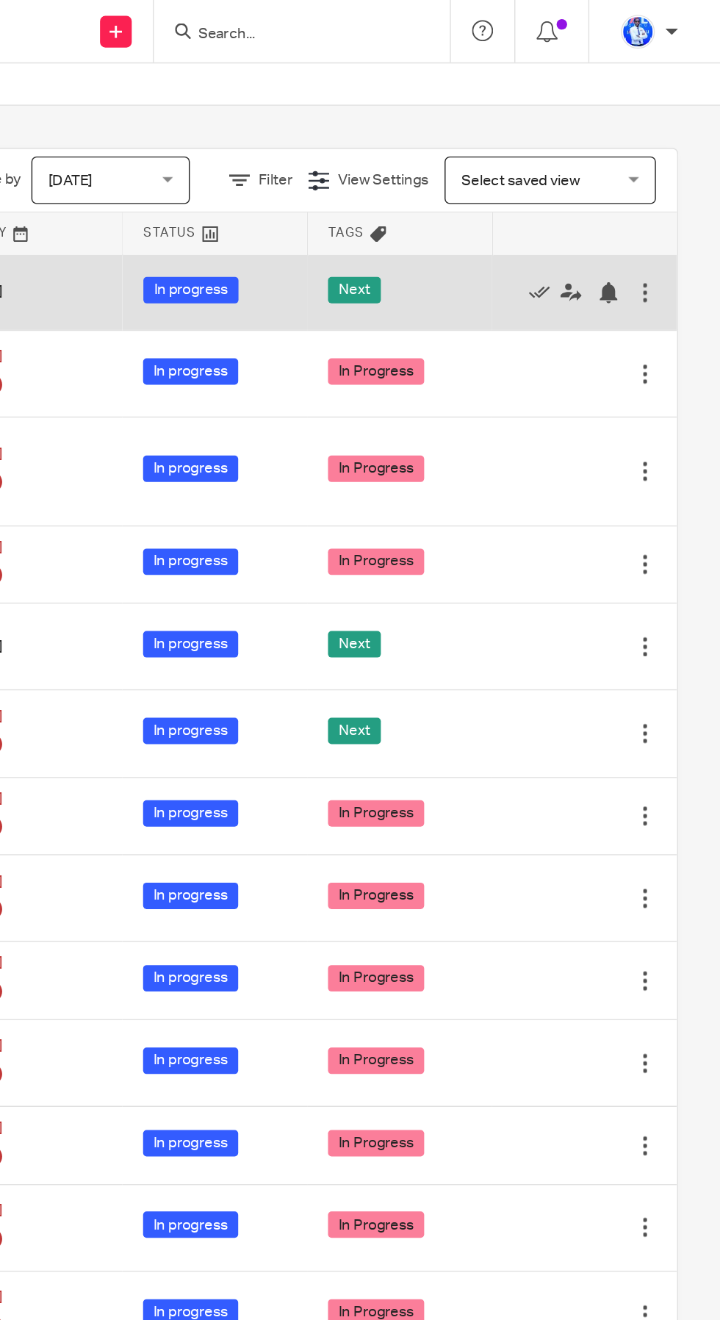
click at [531, 196] on div "Next" at bounding box center [497, 204] width 99 height 22
click at [599, 198] on icon at bounding box center [594, 203] width 15 height 15
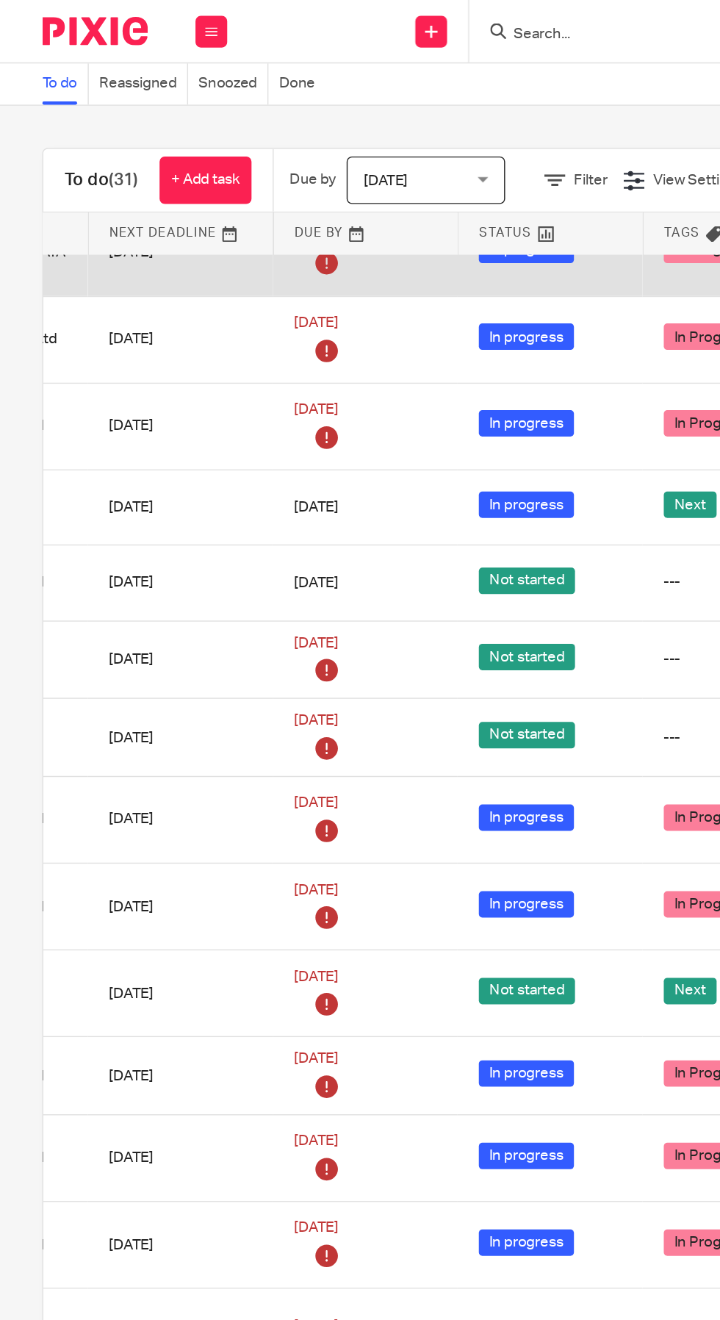
scroll to position [626, 281]
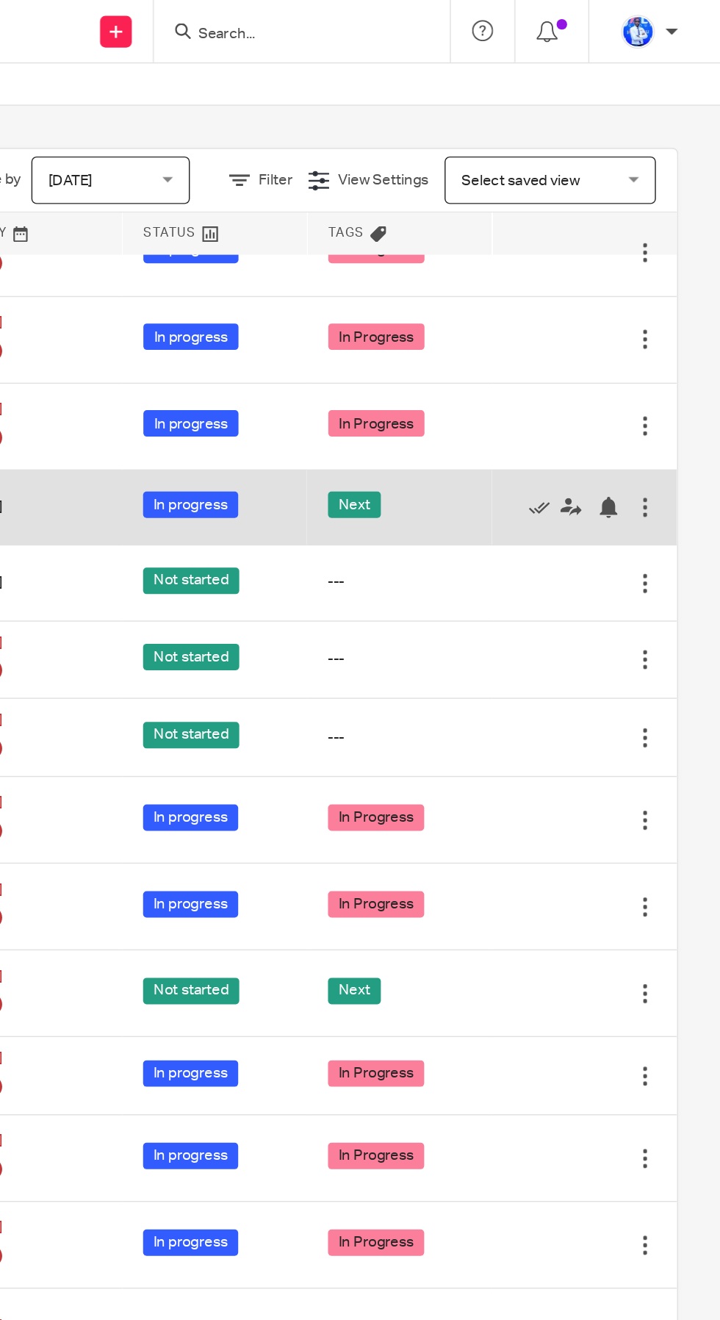
click at [544, 357] on div "Next" at bounding box center [497, 353] width 99 height 22
click at [598, 360] on icon at bounding box center [594, 352] width 15 height 15
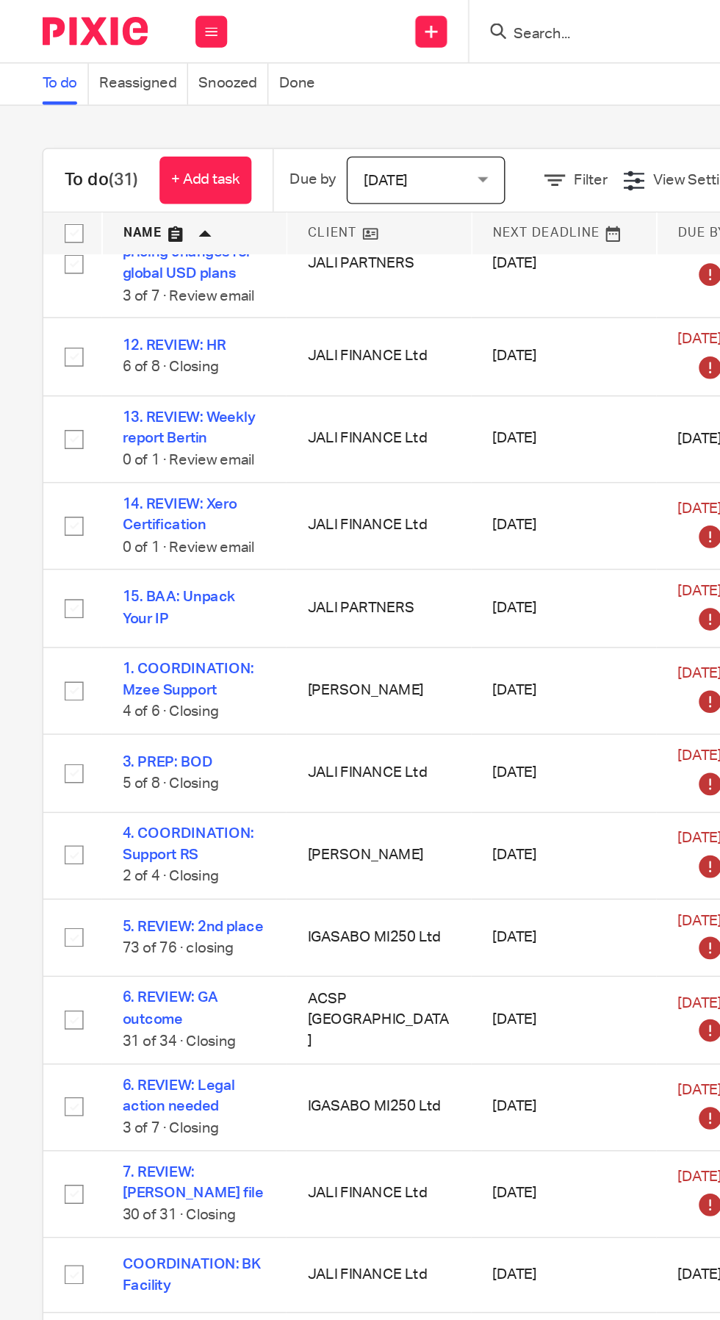
scroll to position [0, 0]
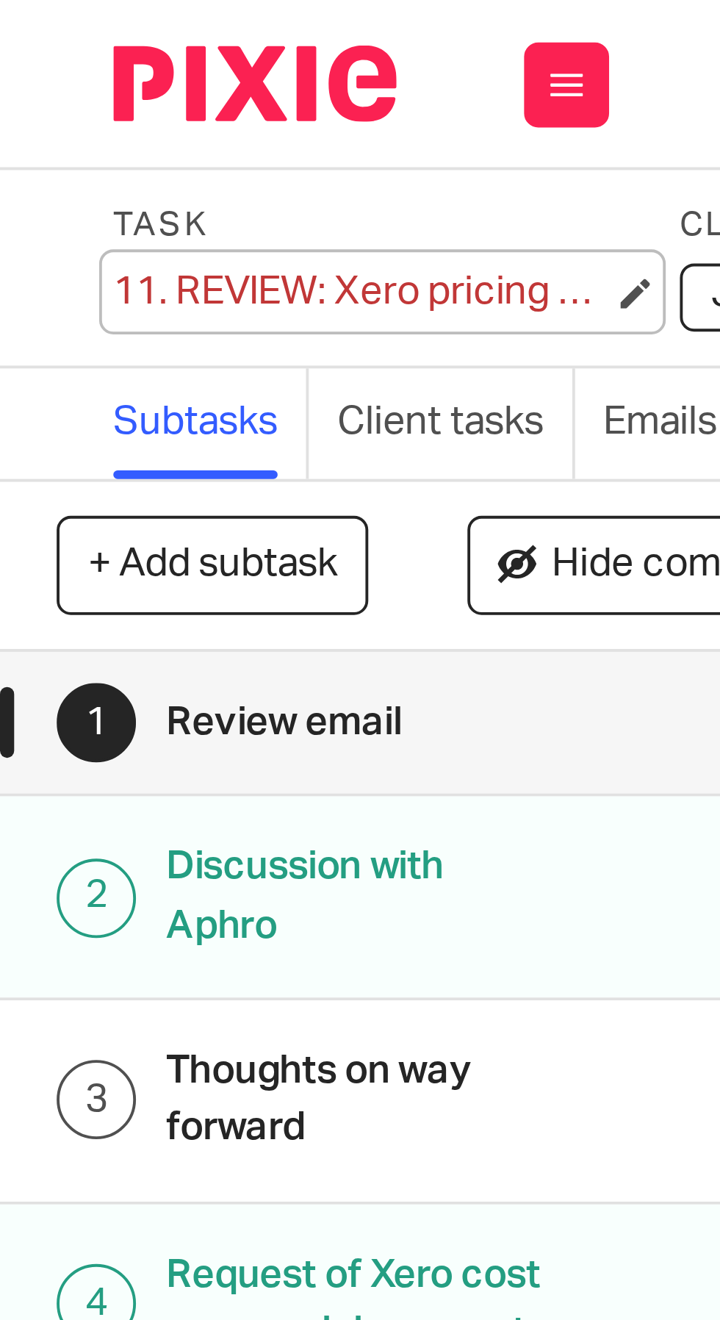
click at [56, 71] on div "11. REVIEW: Xero pricing changes for global USD plans Save 11. REVIEW: Xero pri…" at bounding box center [93, 75] width 129 height 15
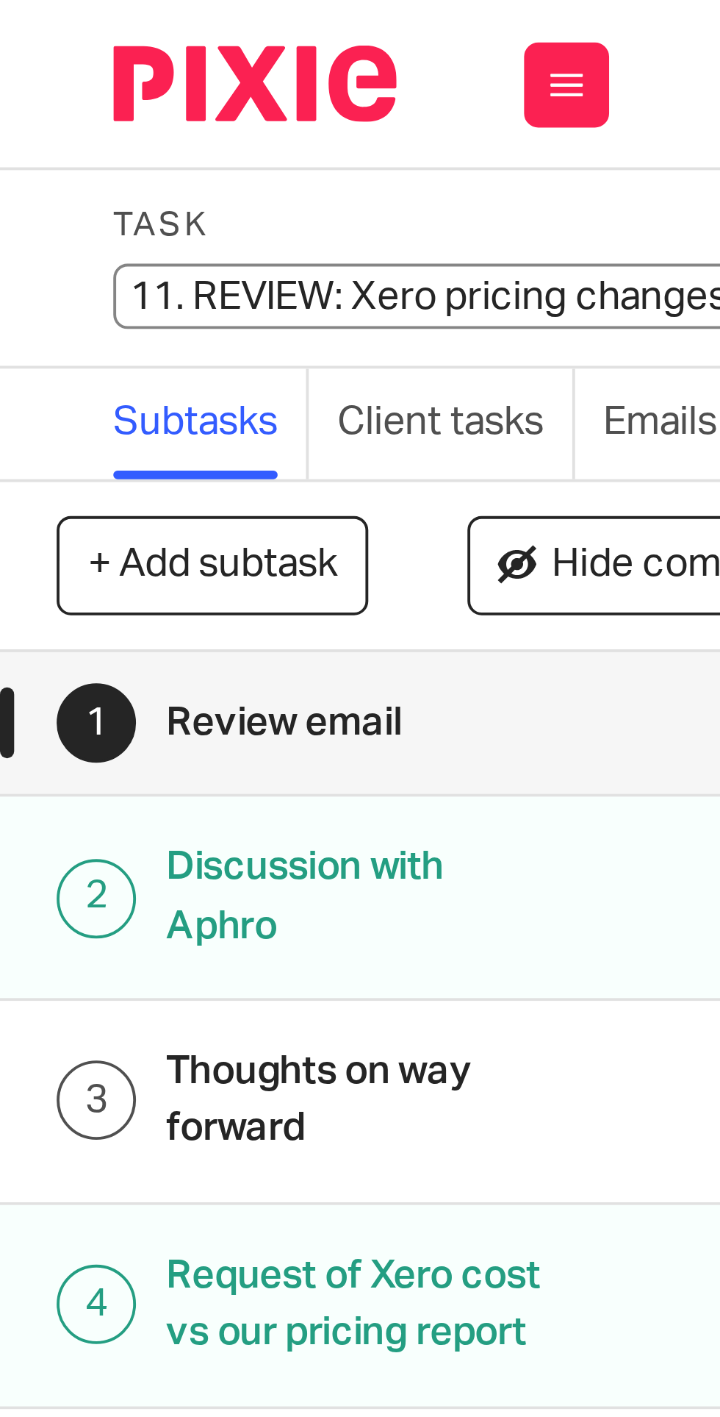
click at [65, 79] on input "11. REVIEW: Xero pricing changes for global USD plans" at bounding box center [136, 76] width 215 height 17
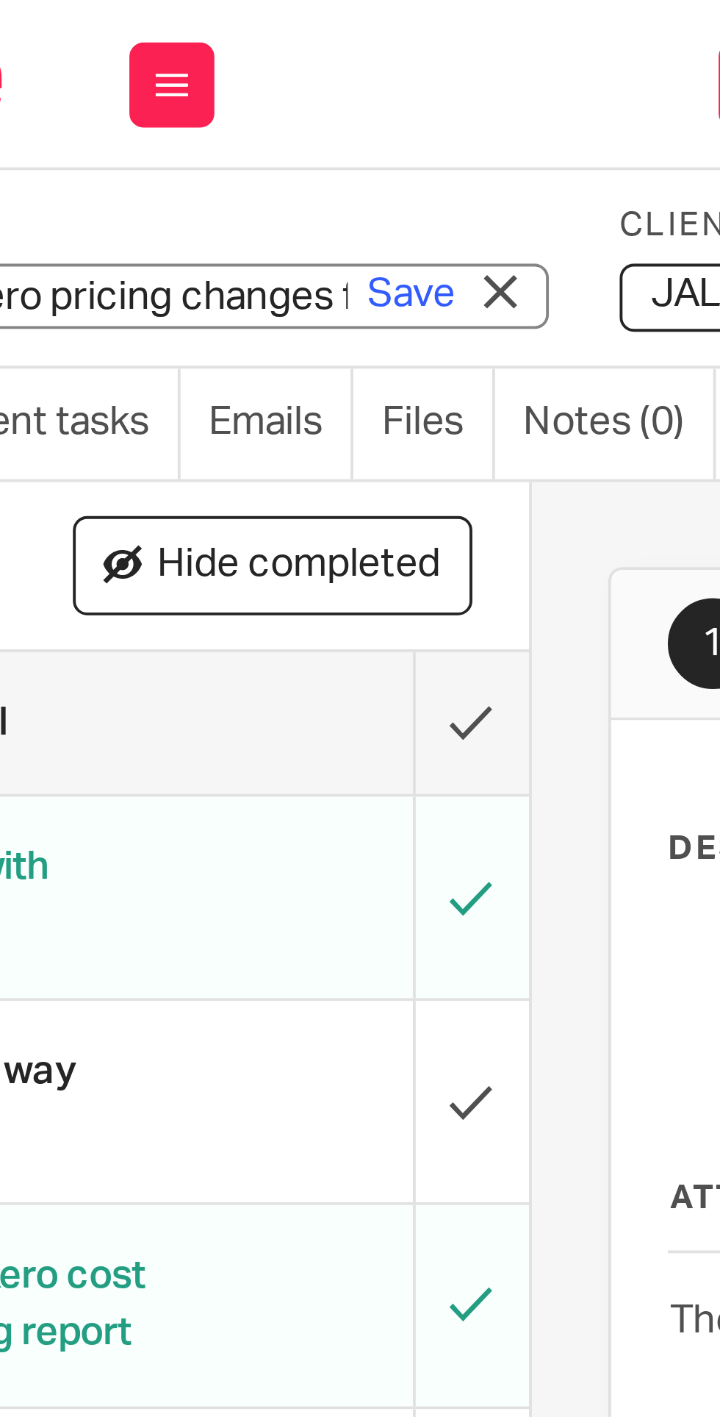
click at [139, 77] on input "11. REVIEW: Xero pricing changes for global USD plans" at bounding box center [136, 76] width 215 height 17
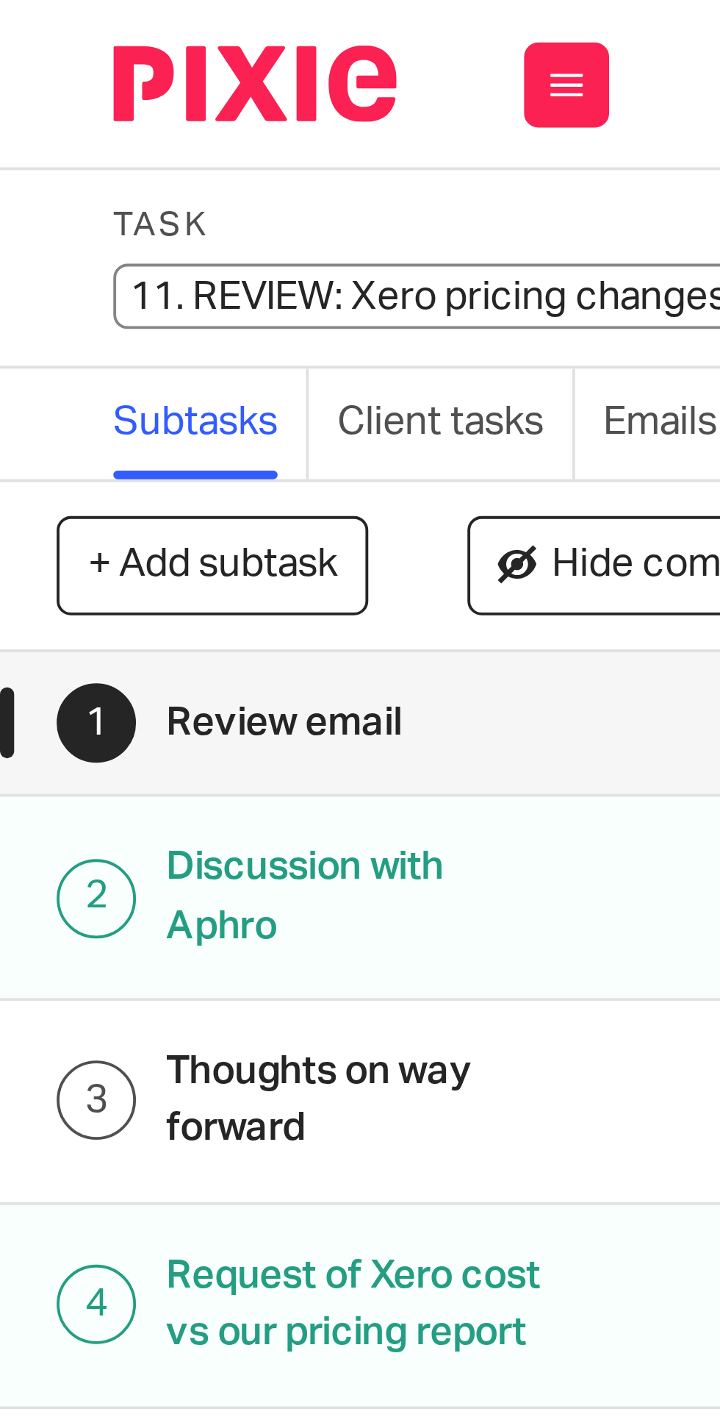
click at [46, 77] on input "11. REVIEW: Xero pricing changes for global USD plans" at bounding box center [136, 76] width 215 height 17
type input "REVIEW: Xero pricing changes for global USD plans"
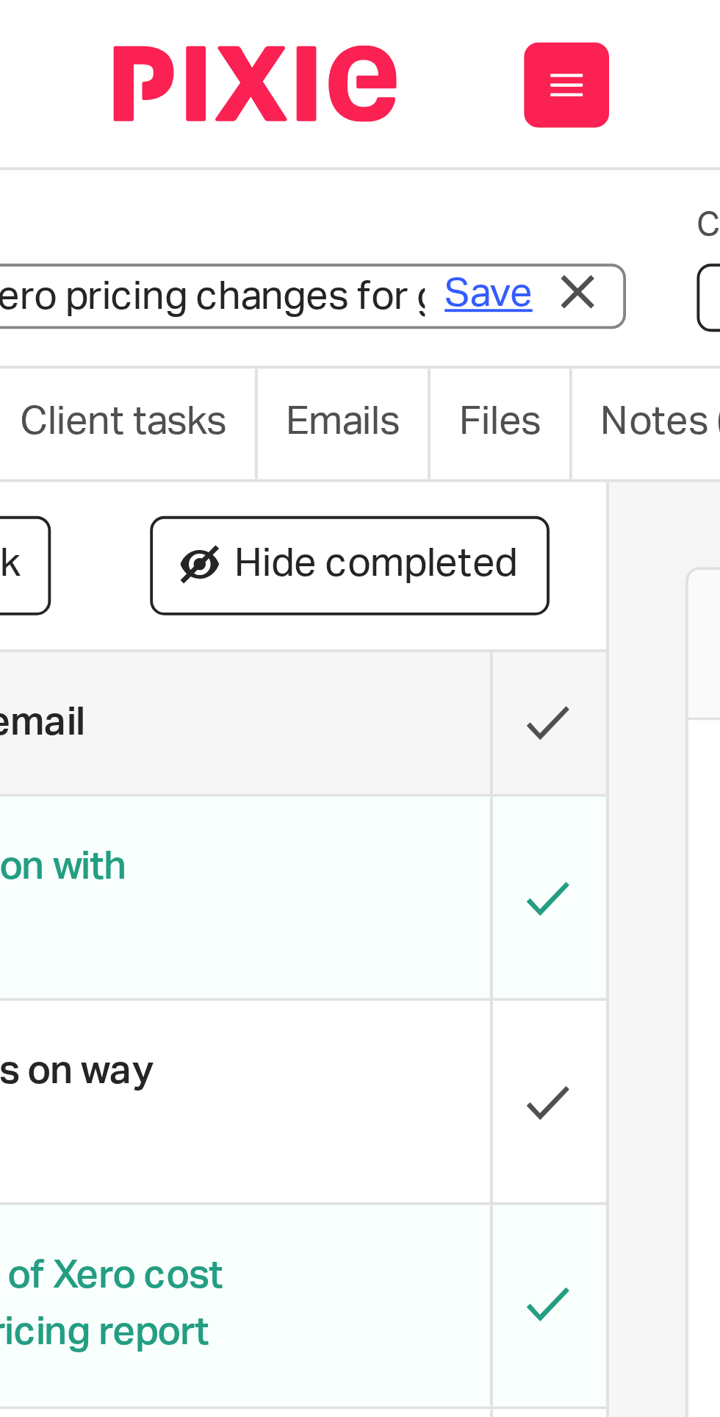
click at [126, 79] on link "Save" at bounding box center [126, 76] width 23 height 15
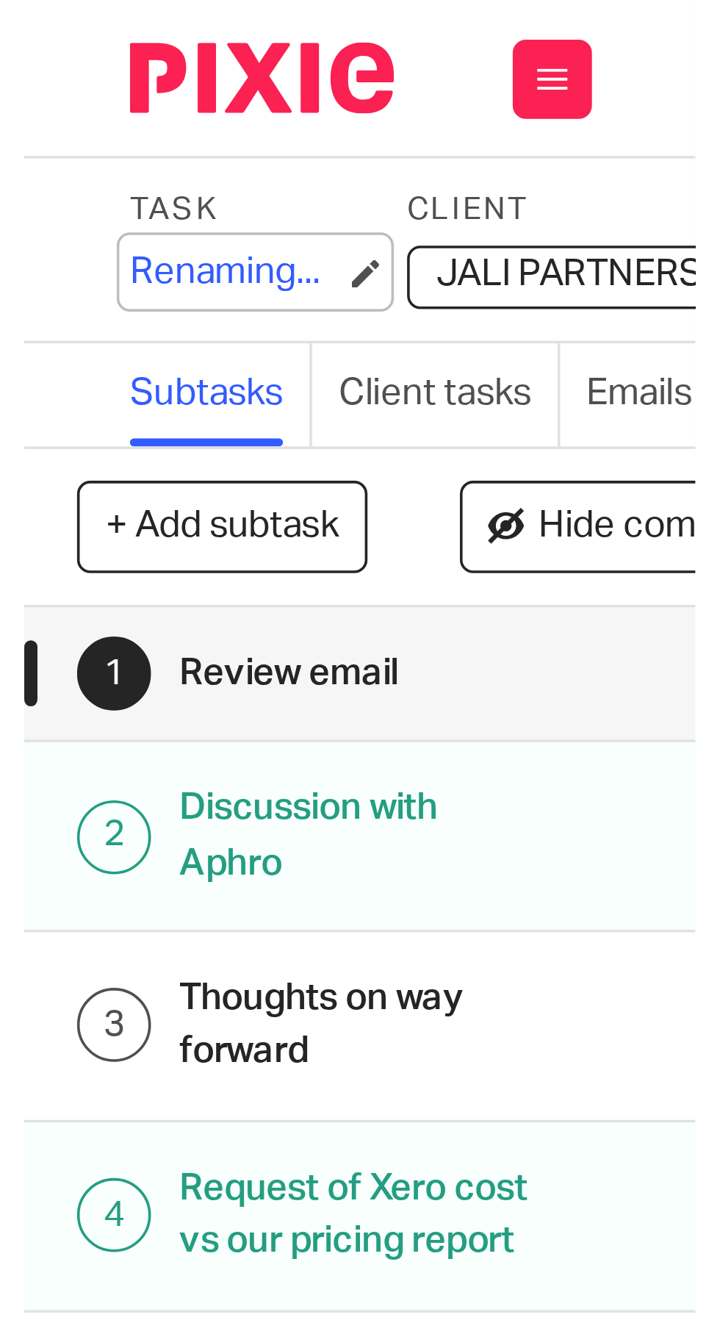
scroll to position [0, 0]
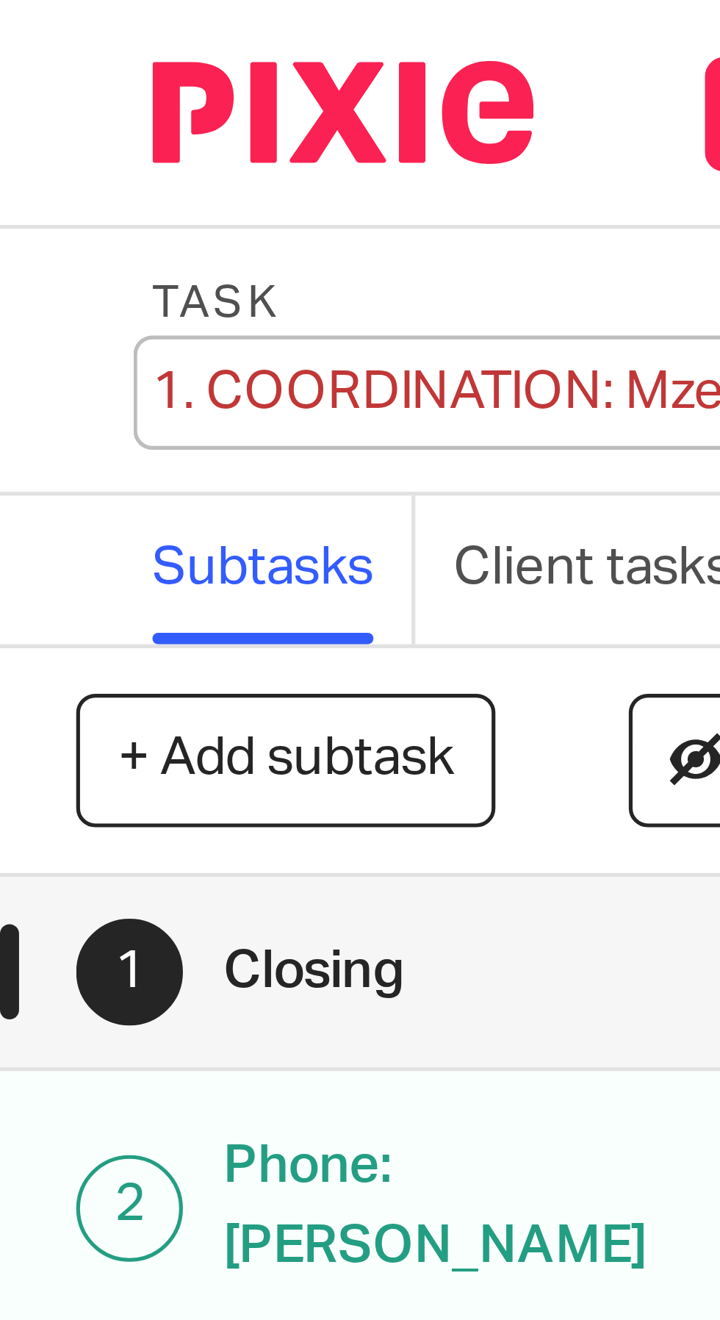
click at [51, 74] on div "1. COORDINATION: Mzee Support Save 1. COORDINATION: Mzee Support" at bounding box center [93, 75] width 129 height 15
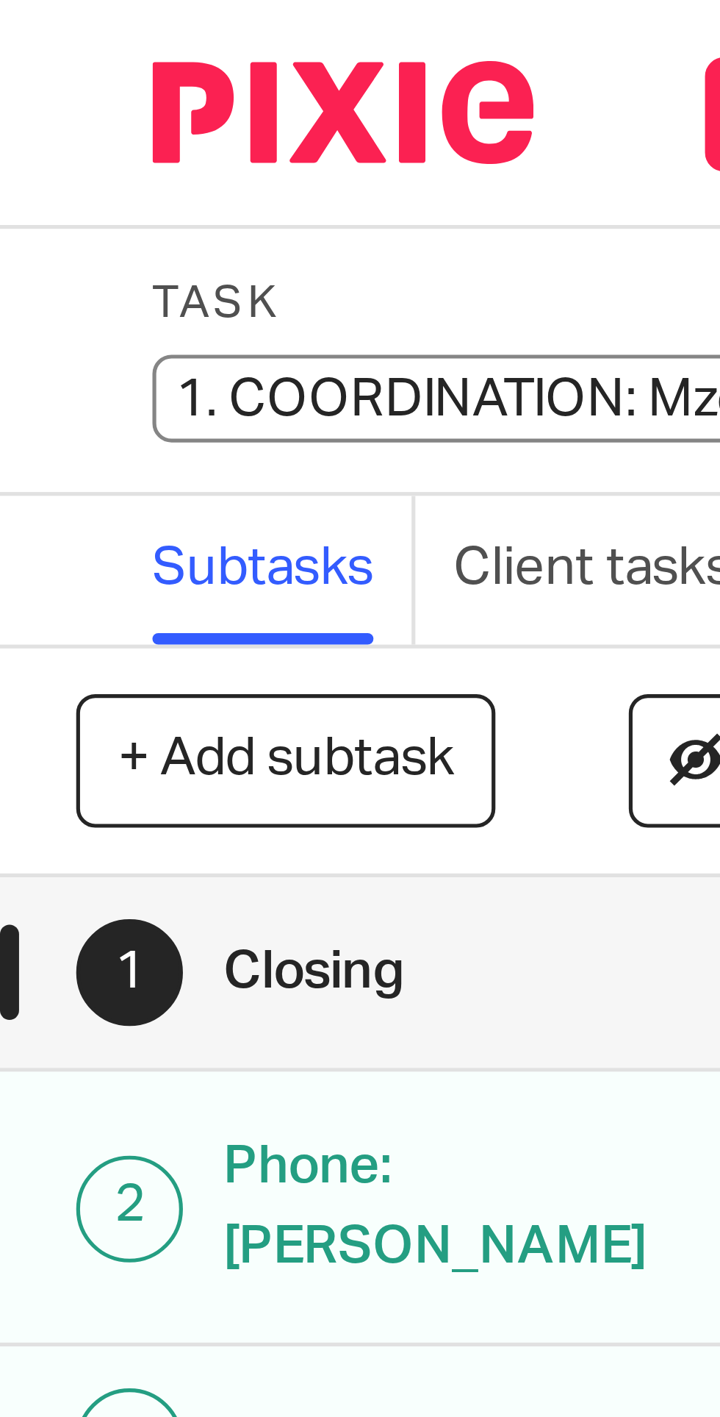
click at [58, 74] on input "1. COORDINATION: Mzee Support" at bounding box center [136, 76] width 215 height 17
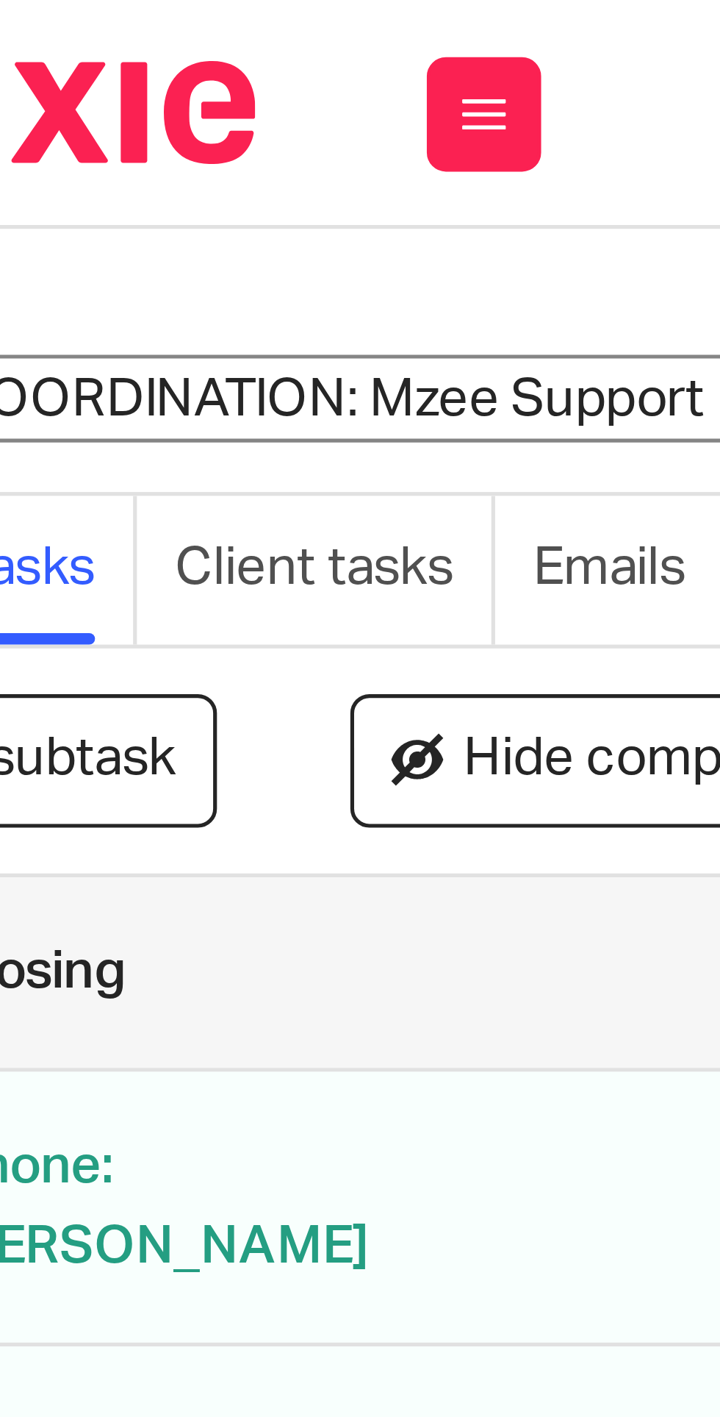
click at [99, 76] on input "1. COORDINATION: Mzee Support" at bounding box center [136, 76] width 215 height 17
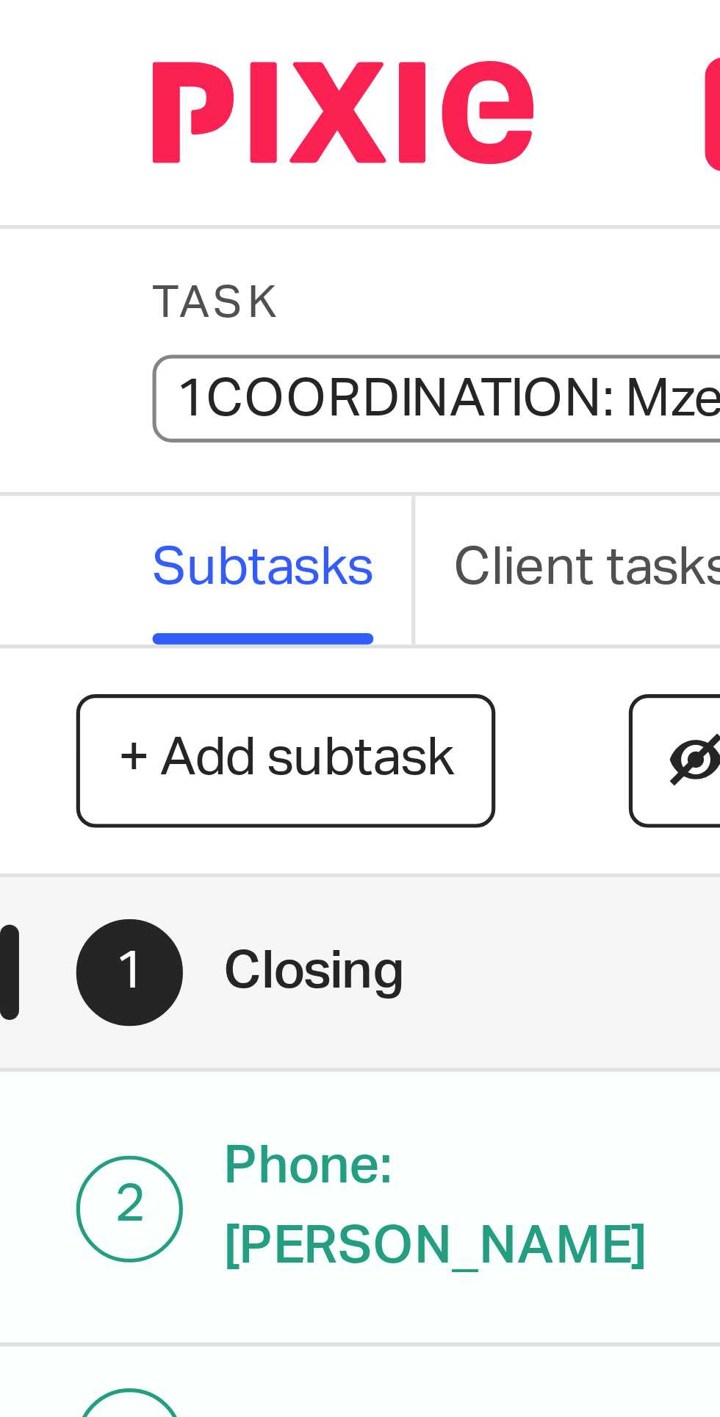
type input "COORDINATION: Mzee Support"
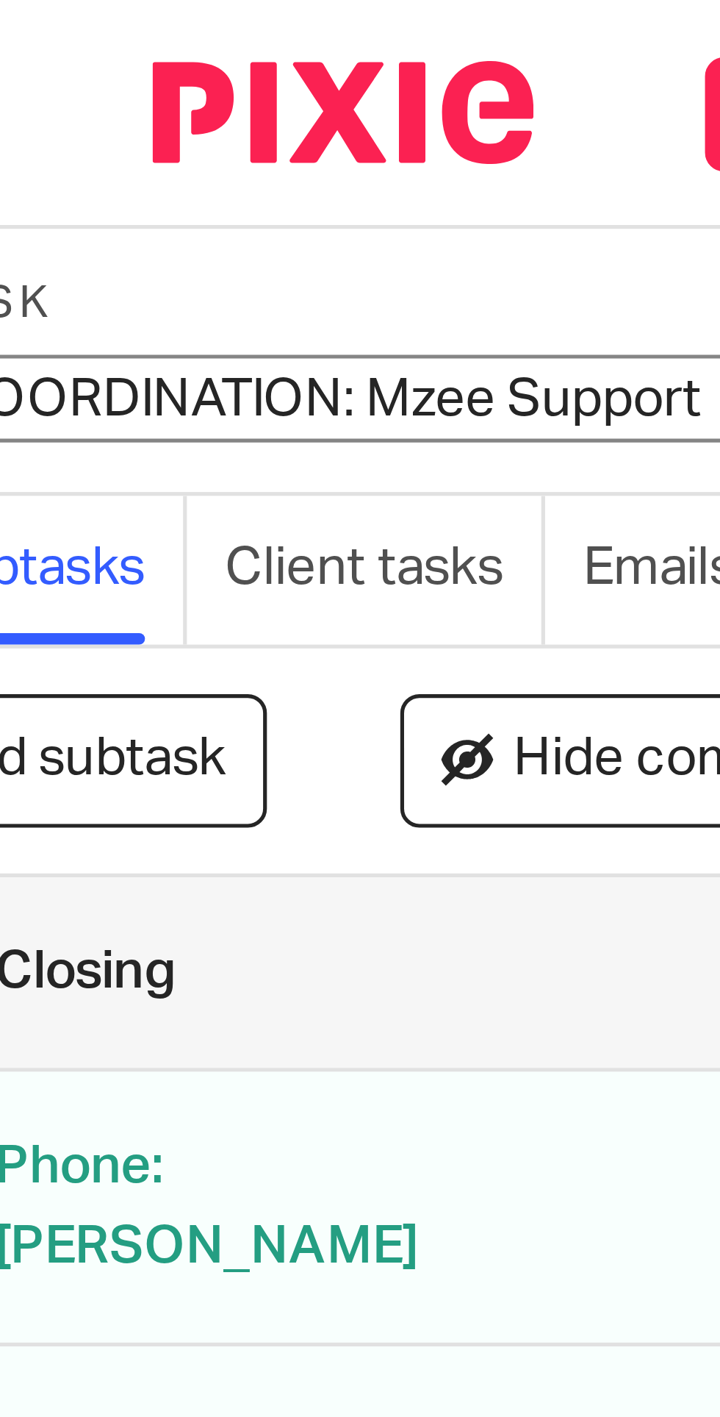
scroll to position [0, 82]
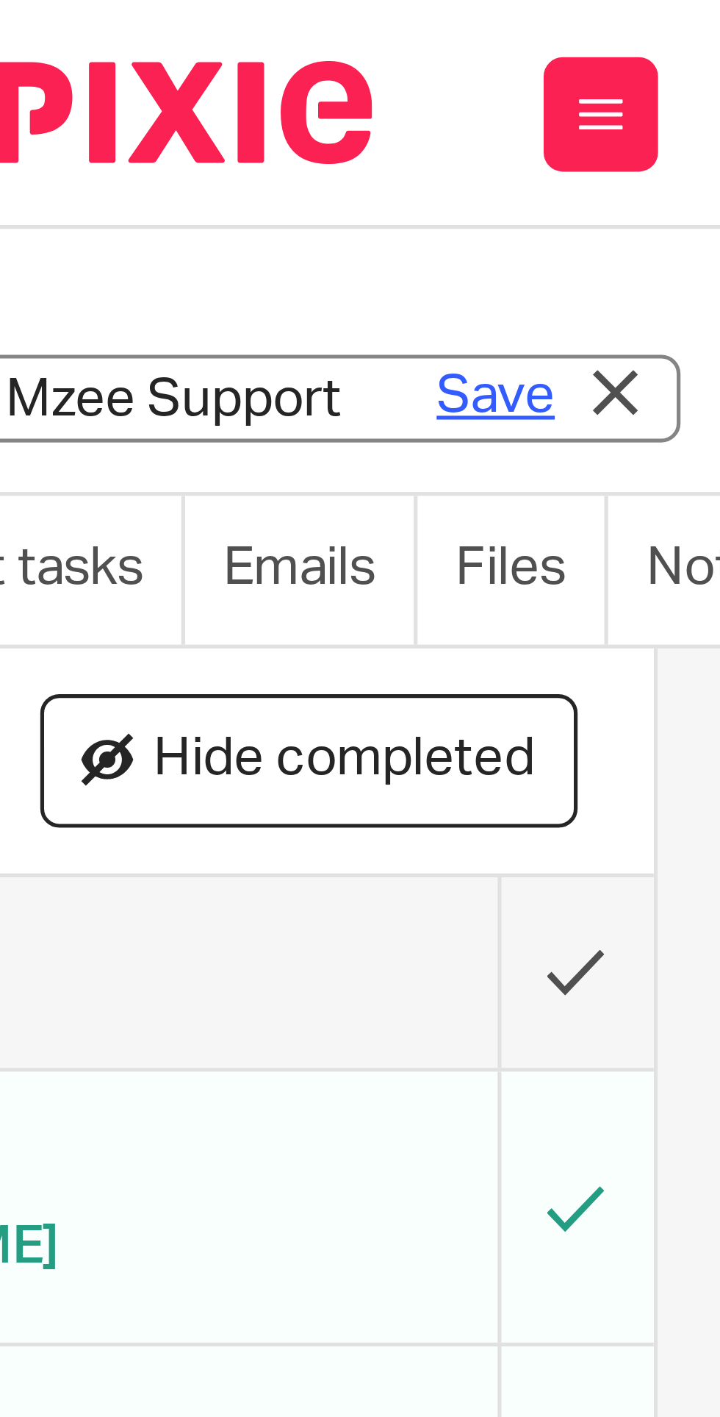
click at [126, 77] on link "Save" at bounding box center [126, 76] width 23 height 15
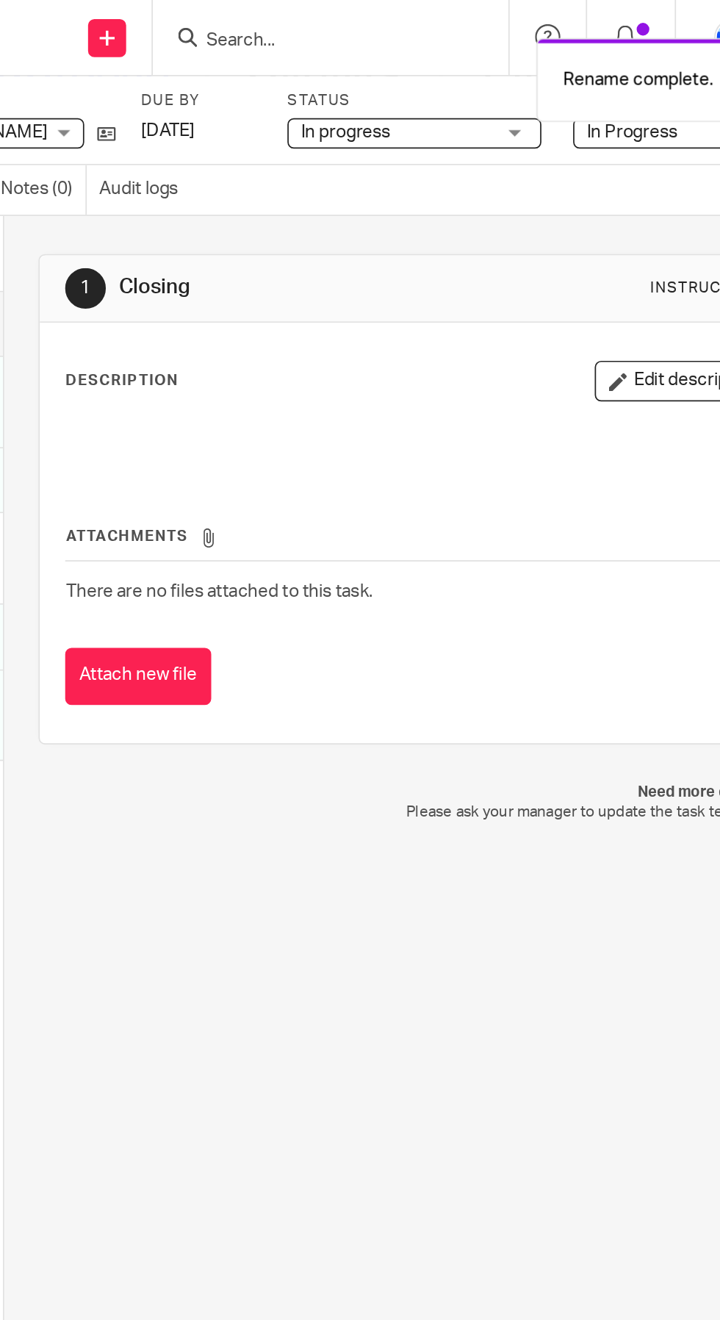
scroll to position [0, 0]
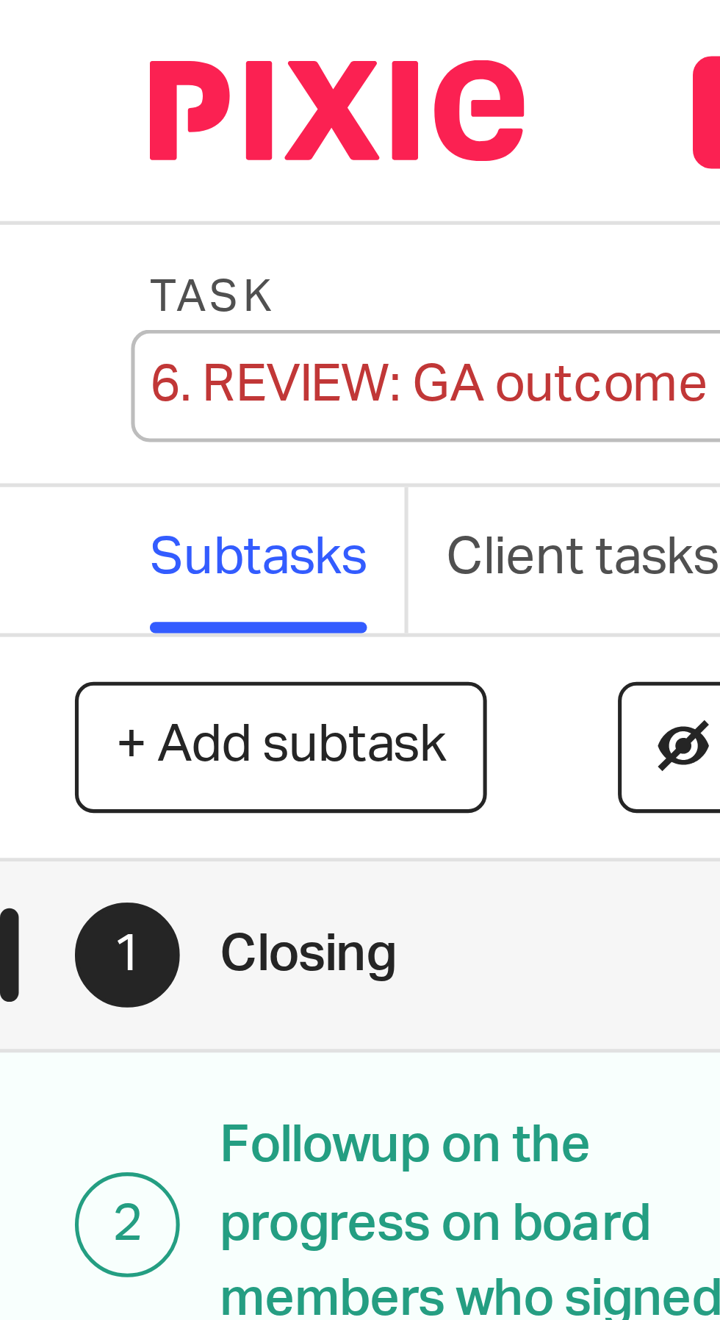
click at [53, 76] on div "6. REVIEW: GA outcome Save 6. REVIEW: GA outcome" at bounding box center [84, 75] width 110 height 15
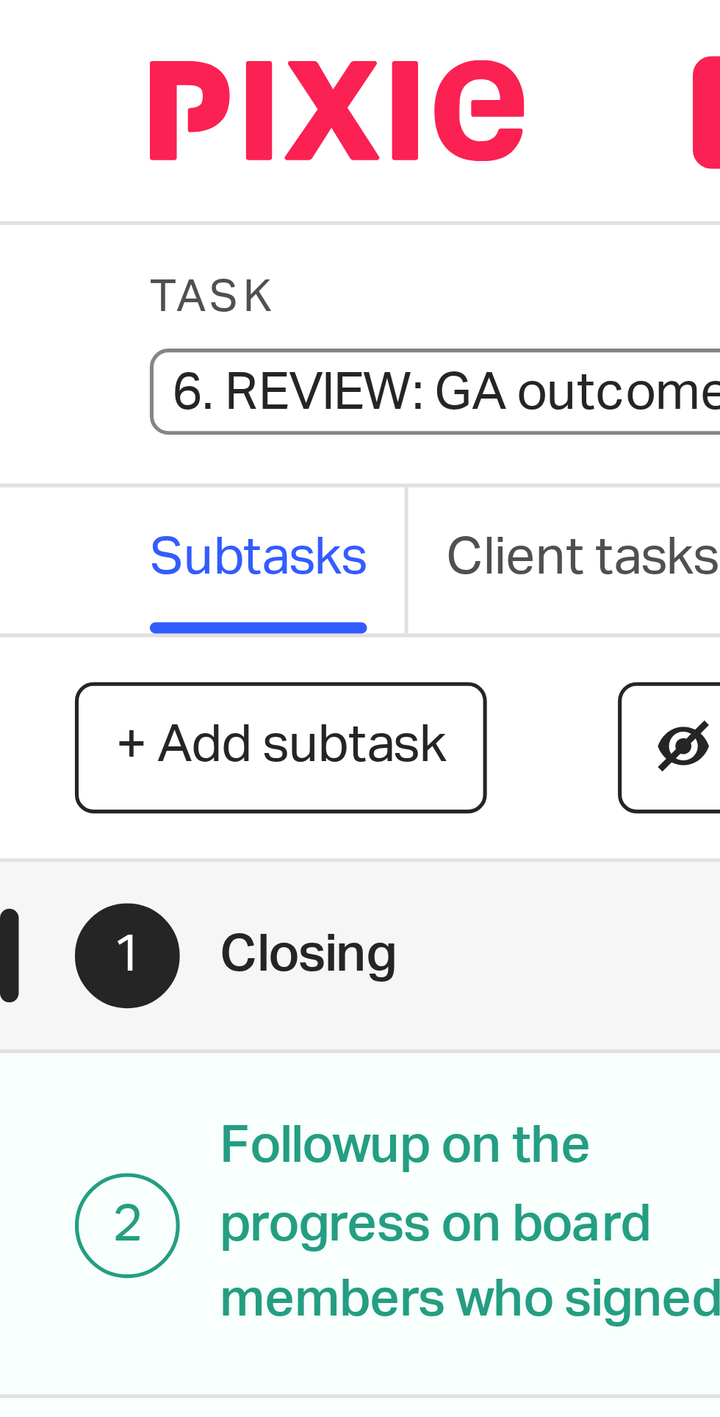
click at [46, 76] on input "6. REVIEW: GA outcome" at bounding box center [136, 76] width 215 height 17
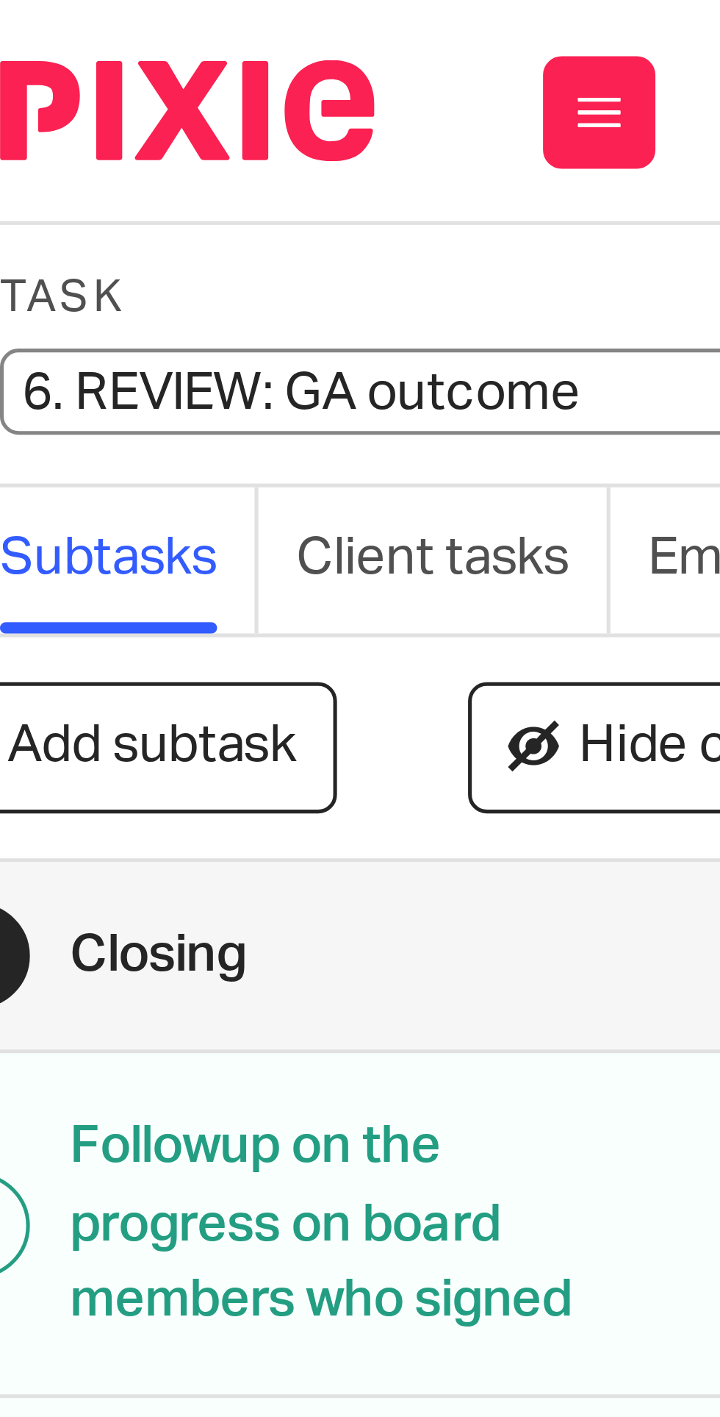
click at [64, 78] on input "6. REVIEW: GA outcome" at bounding box center [136, 76] width 215 height 17
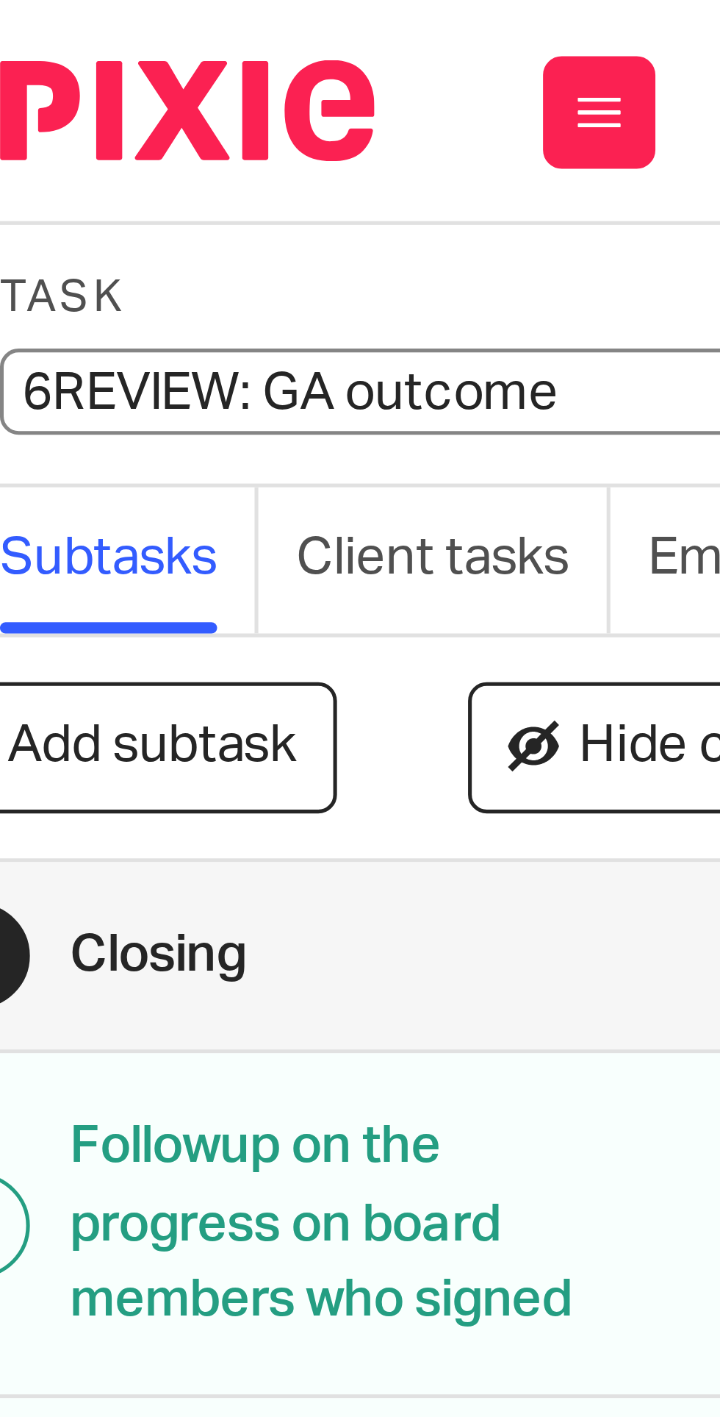
type input "REVIEW: GA outcome"
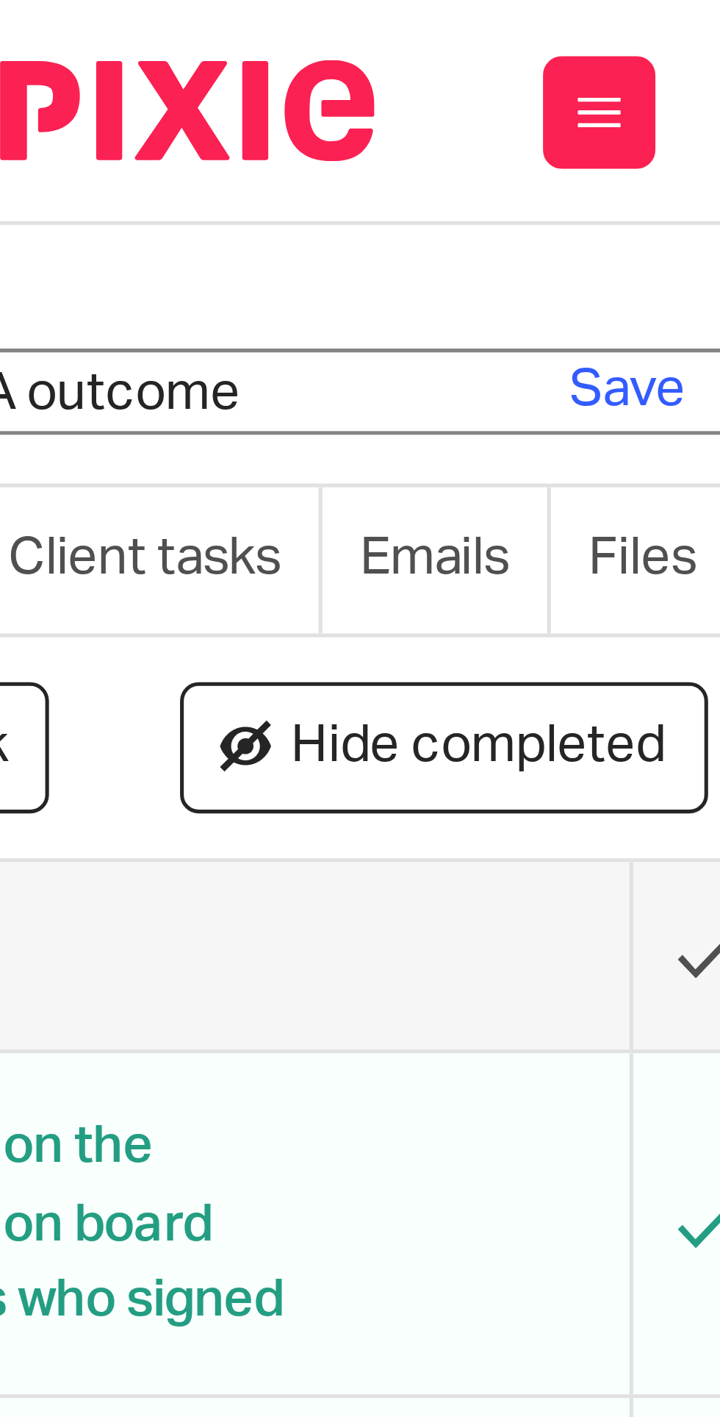
scroll to position [0, 82]
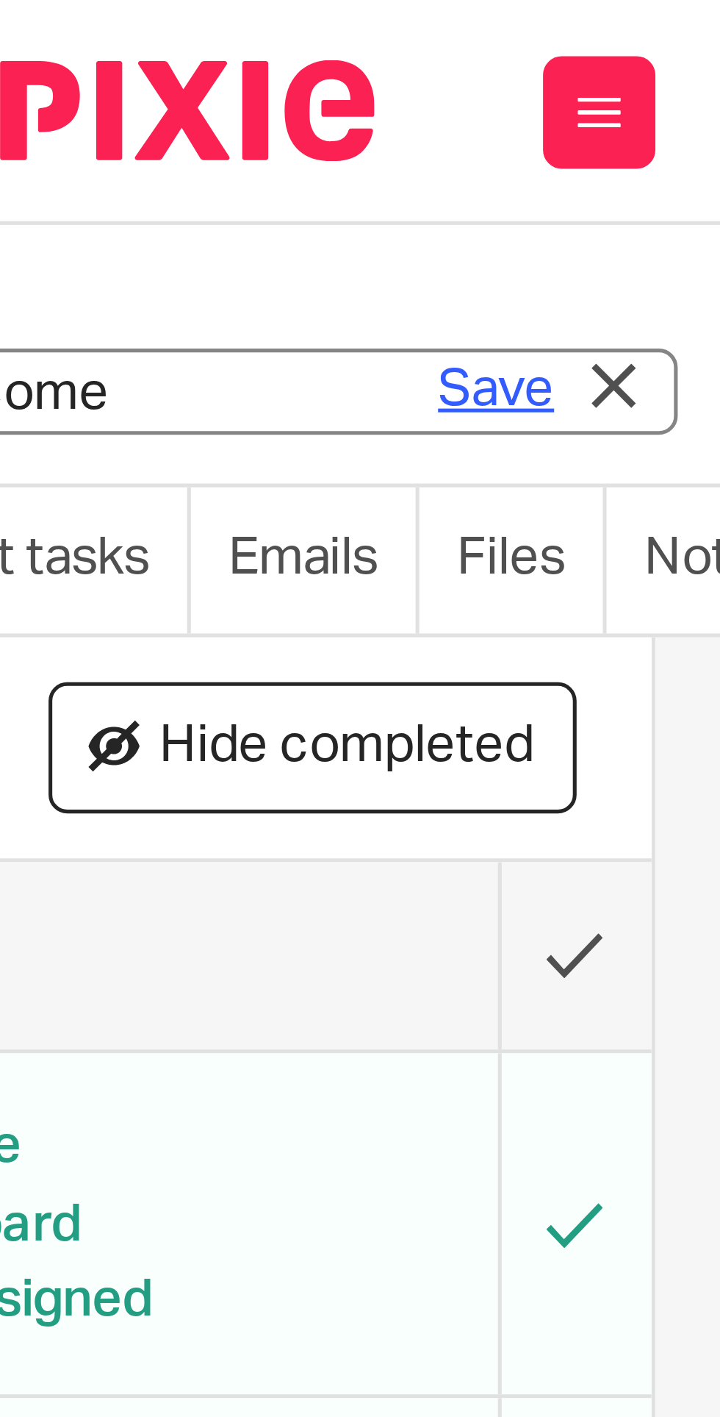
click at [123, 76] on link "Save" at bounding box center [126, 76] width 23 height 15
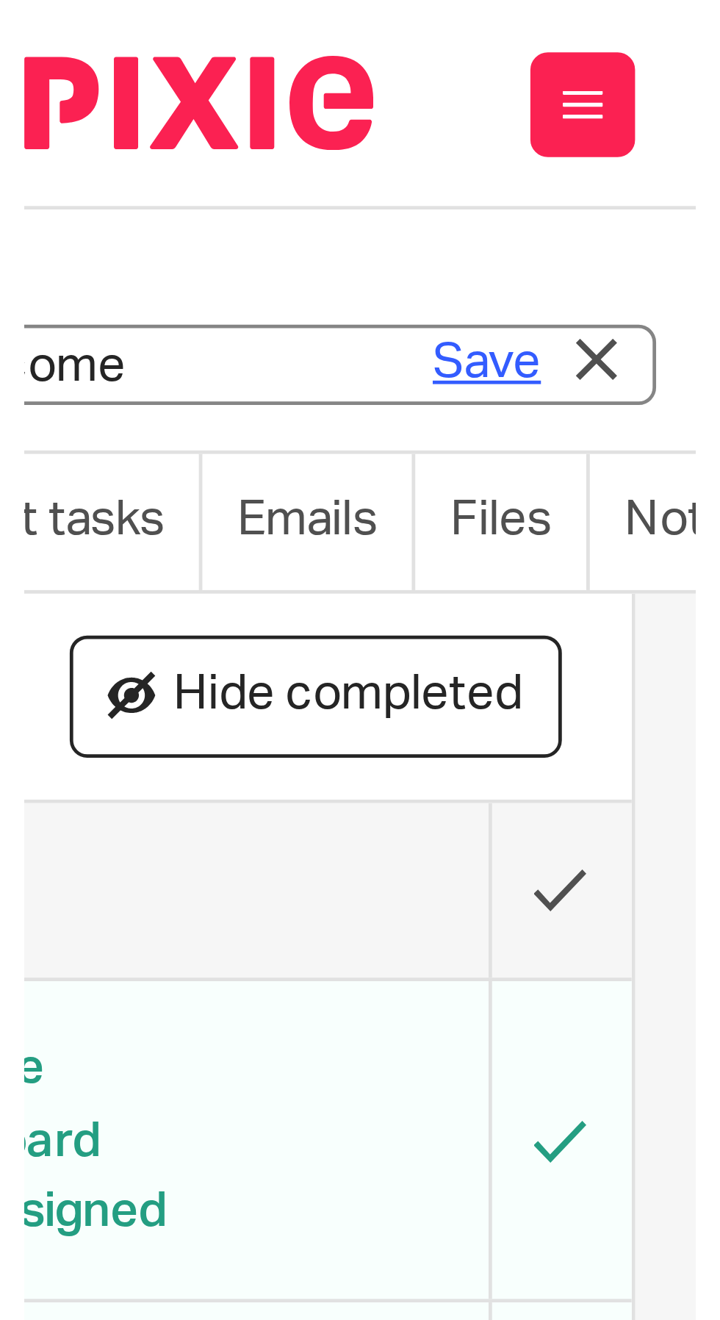
scroll to position [0, 0]
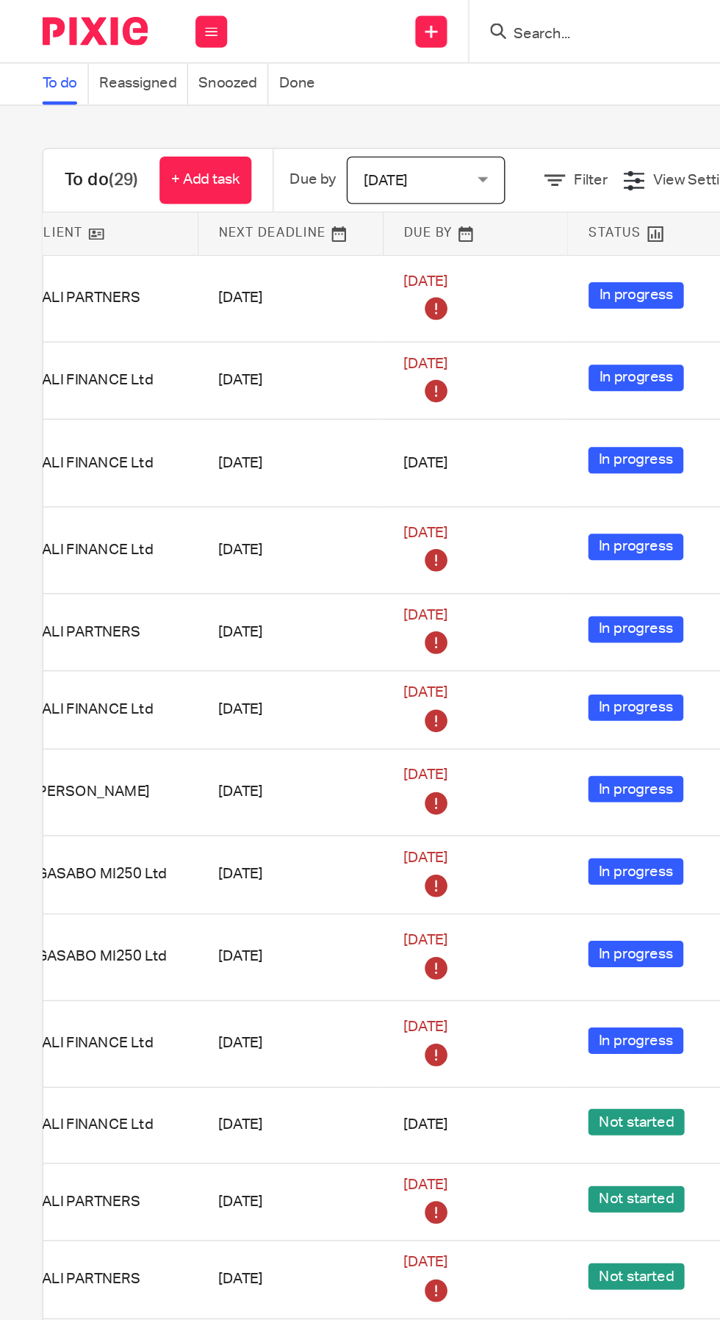
scroll to position [0, 281]
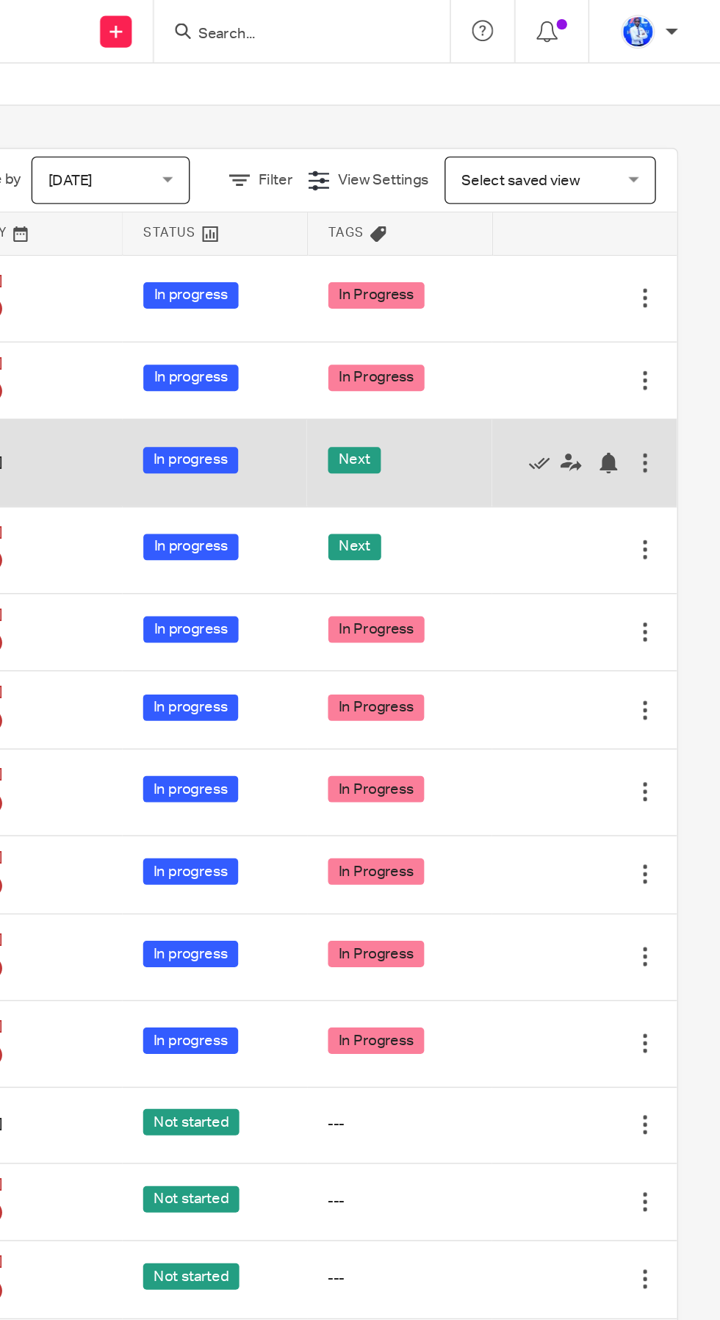
click at [533, 312] on div "Next" at bounding box center [497, 322] width 99 height 22
click at [596, 326] on icon at bounding box center [594, 322] width 15 height 15
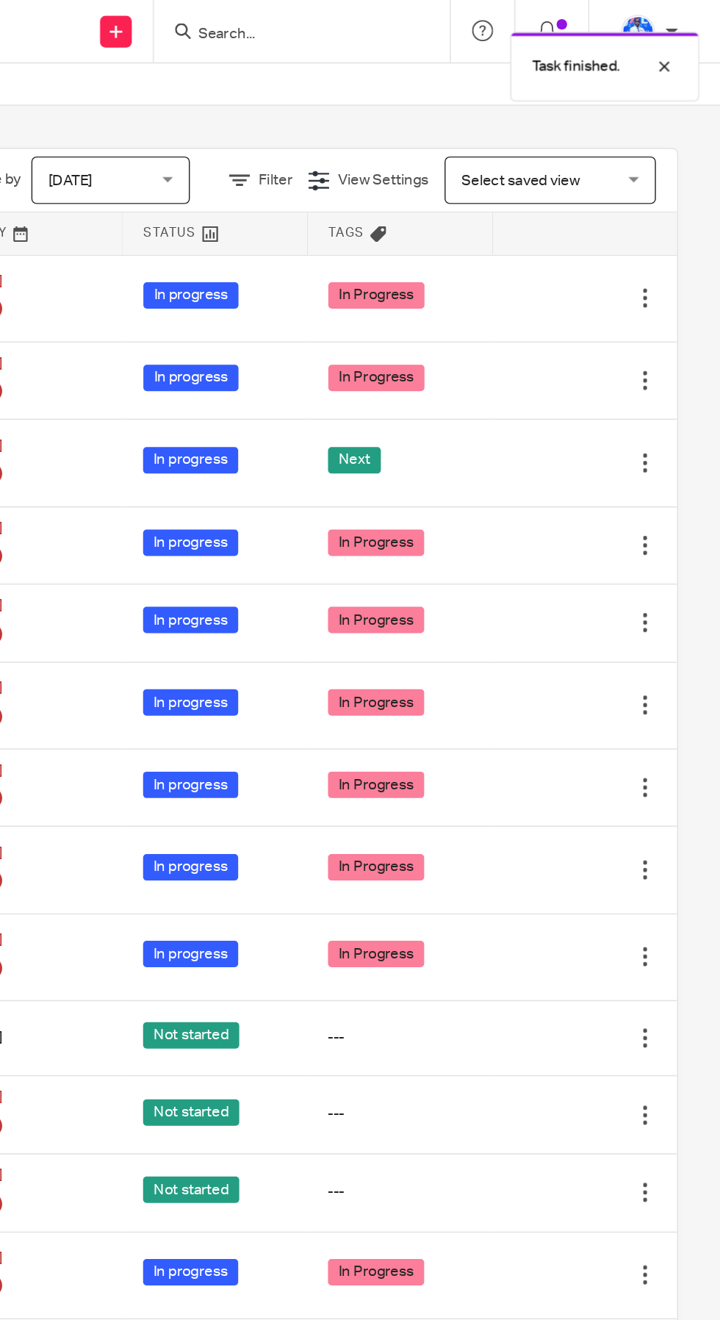
scroll to position [0, 0]
